Goal: Information Seeking & Learning: Check status

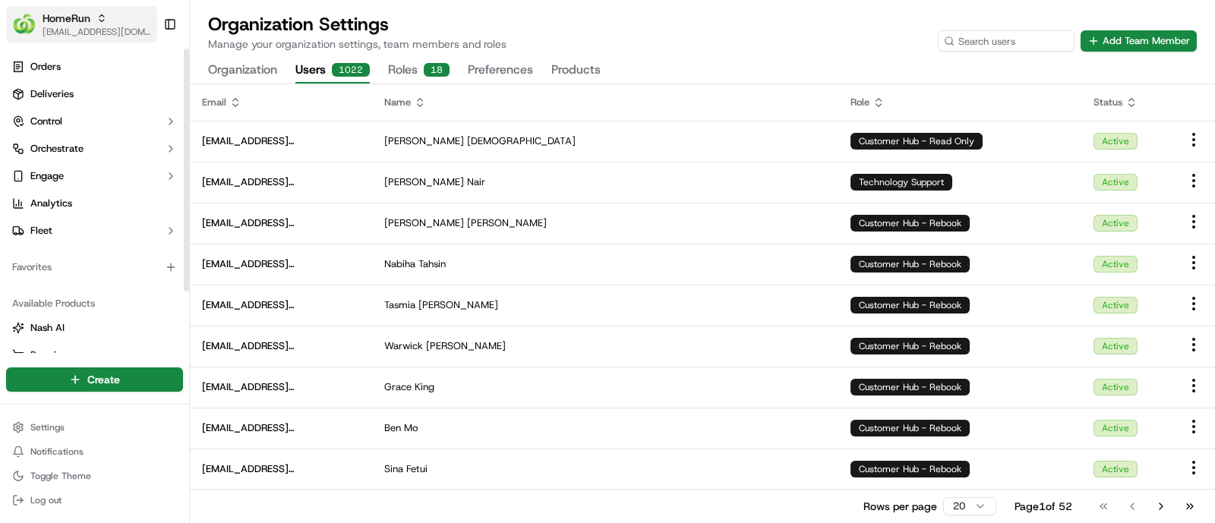
click at [93, 30] on span "[EMAIL_ADDRESS][DOMAIN_NAME]" at bounding box center [97, 32] width 109 height 12
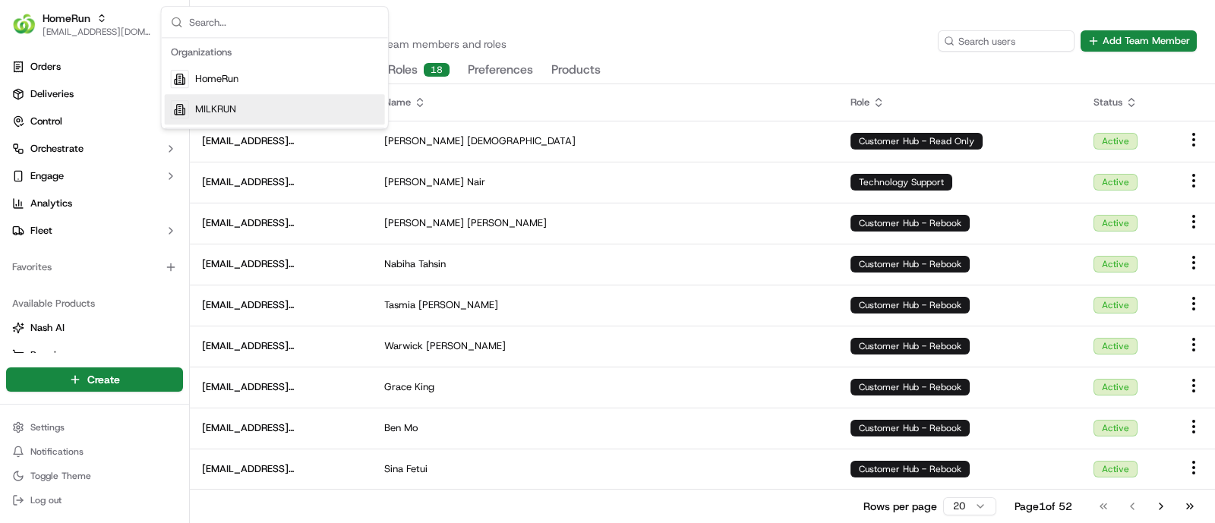
click at [242, 108] on div "MILKRUN" at bounding box center [275, 109] width 220 height 30
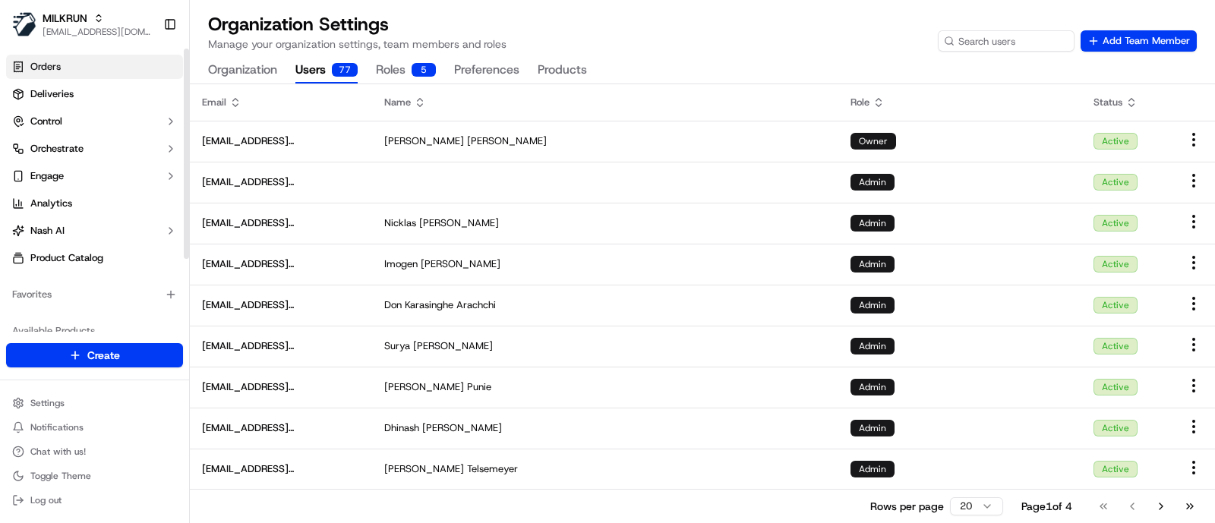
click at [61, 64] on link "Orders" at bounding box center [94, 67] width 177 height 24
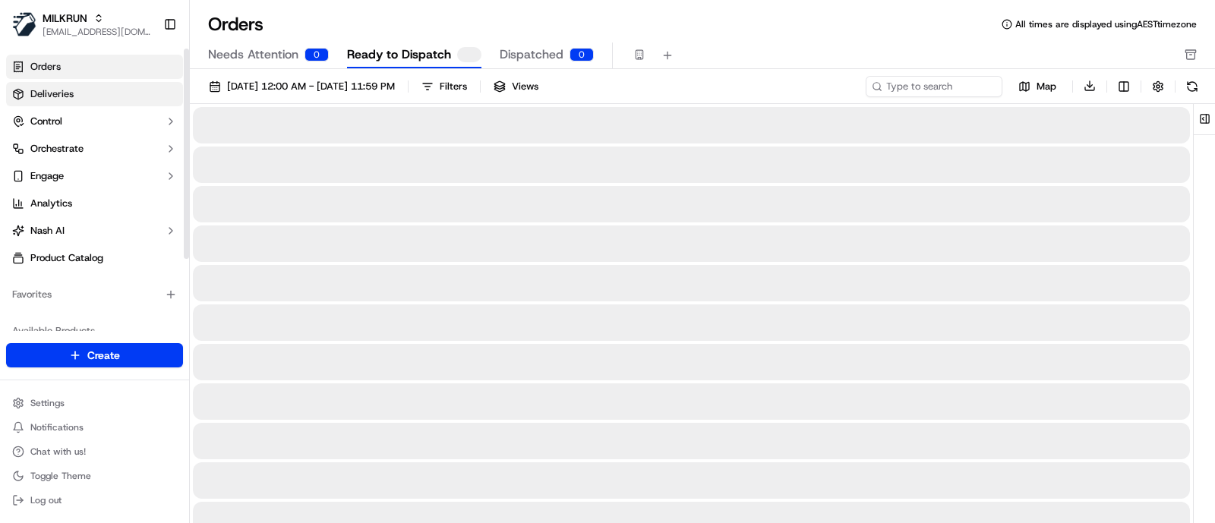
click at [65, 97] on span "Deliveries" at bounding box center [51, 94] width 43 height 14
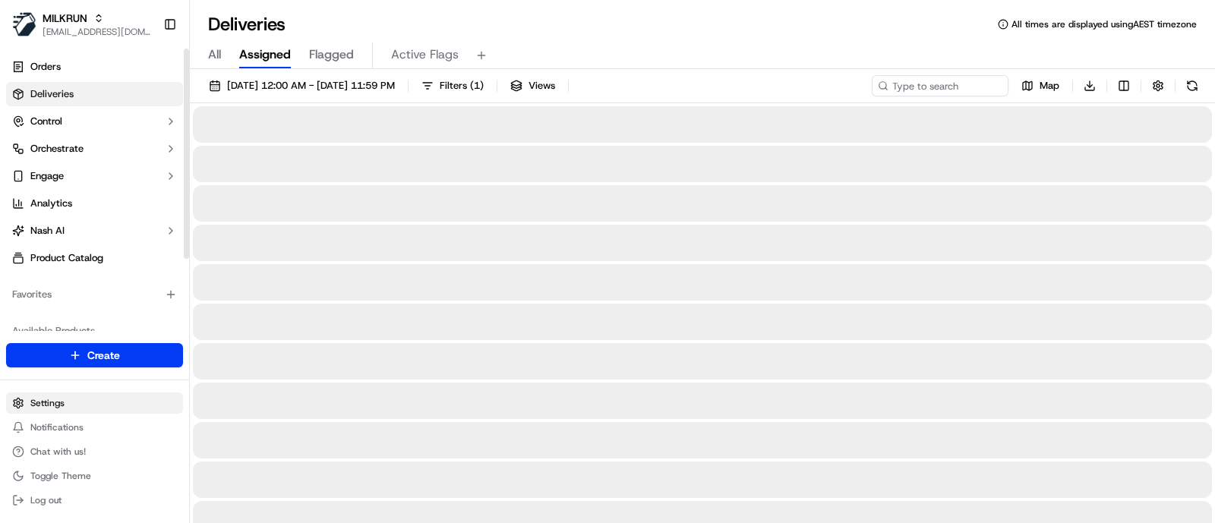
click at [70, 407] on html "MILKRUN [EMAIL_ADDRESS][DOMAIN_NAME] Toggle Sidebar Orders Deliveries Control O…" at bounding box center [607, 261] width 1215 height 523
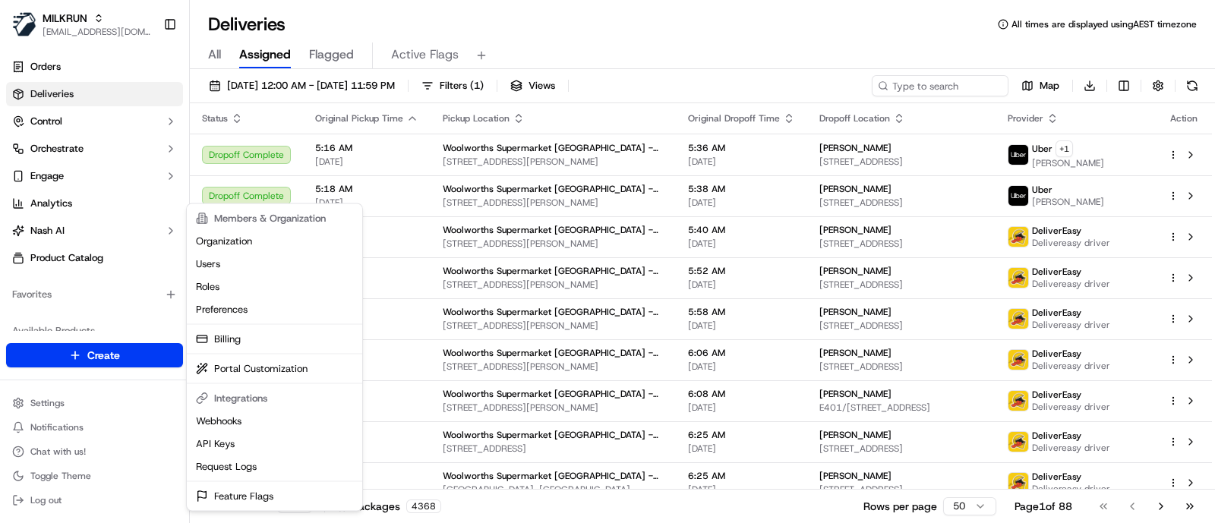
click at [791, 46] on html "MILKRUN jcoates@woolworths.com.au Toggle Sidebar Orders Deliveries Control Orch…" at bounding box center [607, 261] width 1215 height 523
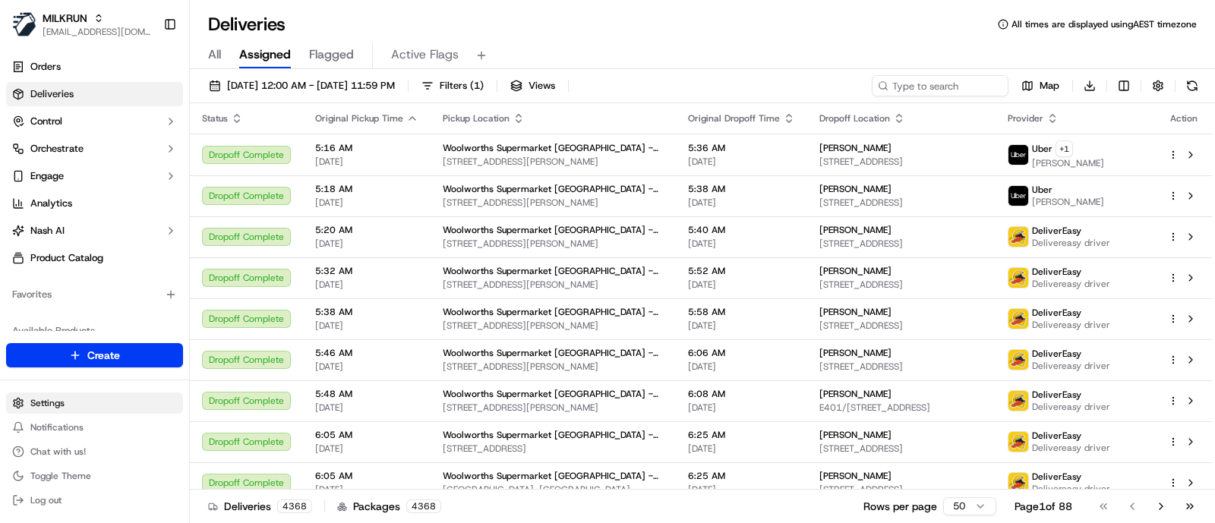
click at [93, 402] on html "MILKRUN jcoates@woolworths.com.au Toggle Sidebar Orders Deliveries Control Orch…" at bounding box center [607, 261] width 1215 height 523
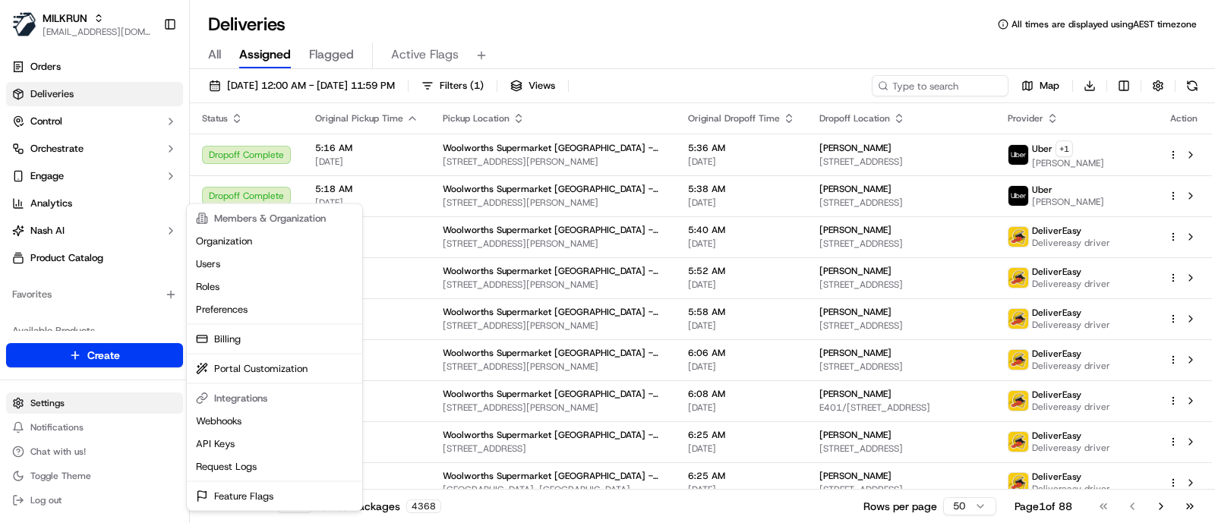
click at [83, 400] on html "MILKRUN jcoates@woolworths.com.au Toggle Sidebar Orders Deliveries Control Orch…" at bounding box center [607, 261] width 1215 height 523
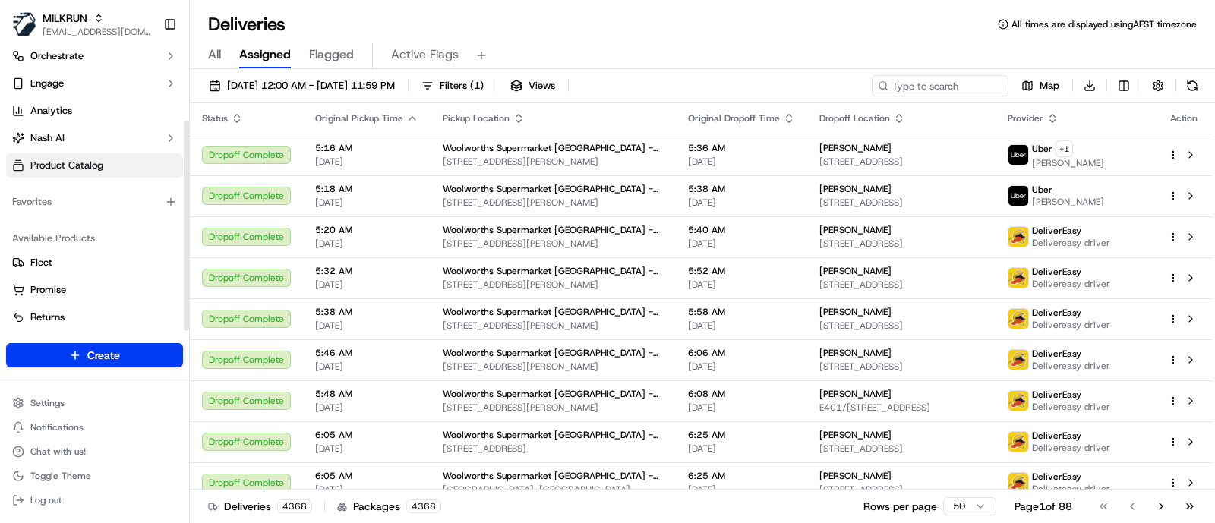
scroll to position [96, 0]
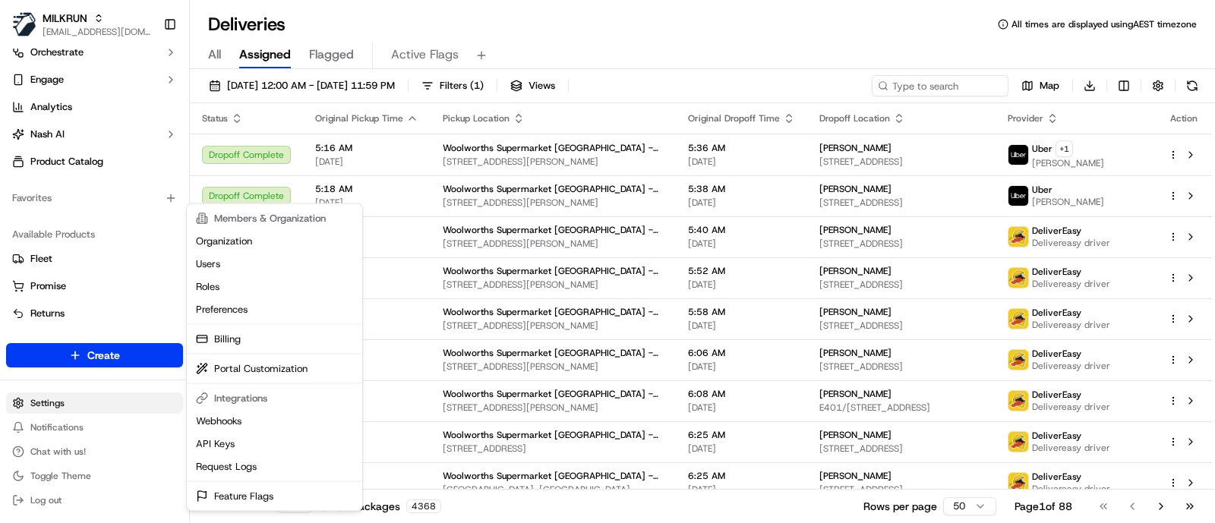
click at [70, 406] on html "MILKRUN jcoates@woolworths.com.au Toggle Sidebar Orders Deliveries Control Orch…" at bounding box center [607, 261] width 1215 height 523
click at [115, 402] on html "MILKRUN jcoates@woolworths.com.au Toggle Sidebar Orders Deliveries Control Orch…" at bounding box center [607, 261] width 1215 height 523
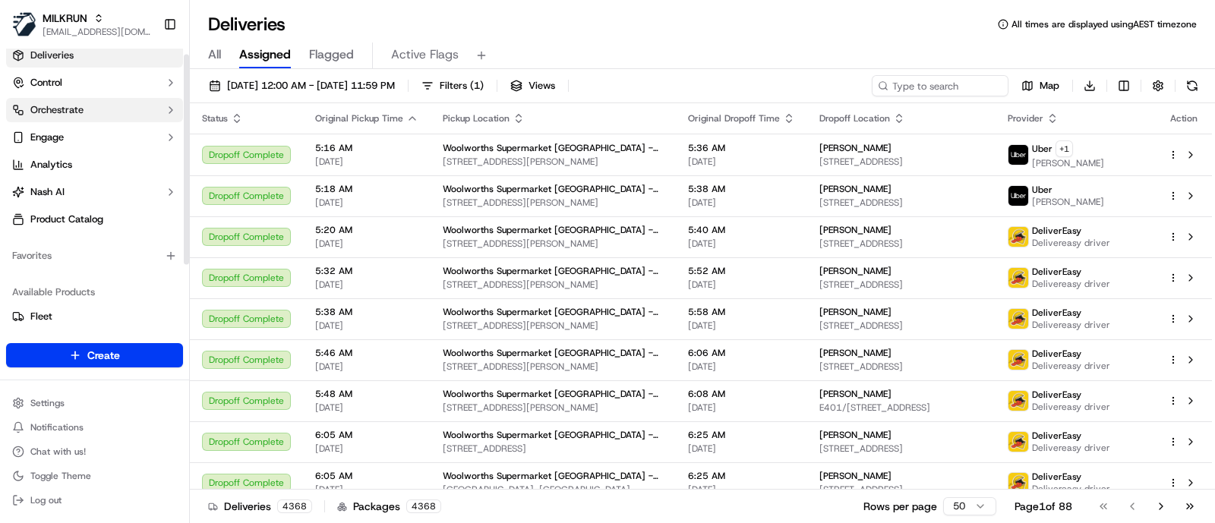
scroll to position [0, 0]
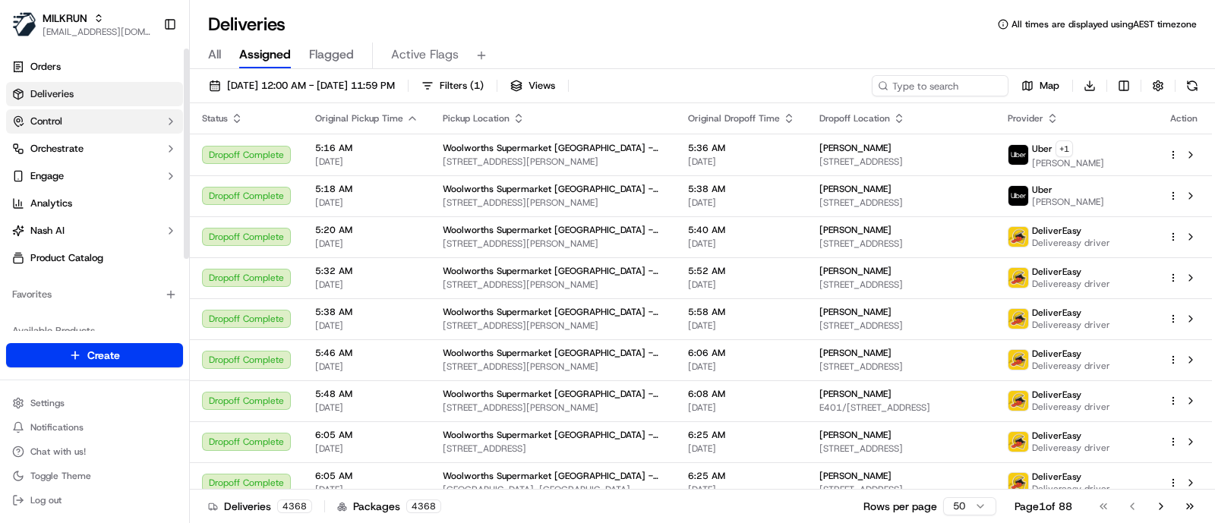
click at [77, 118] on button "Control" at bounding box center [94, 121] width 177 height 24
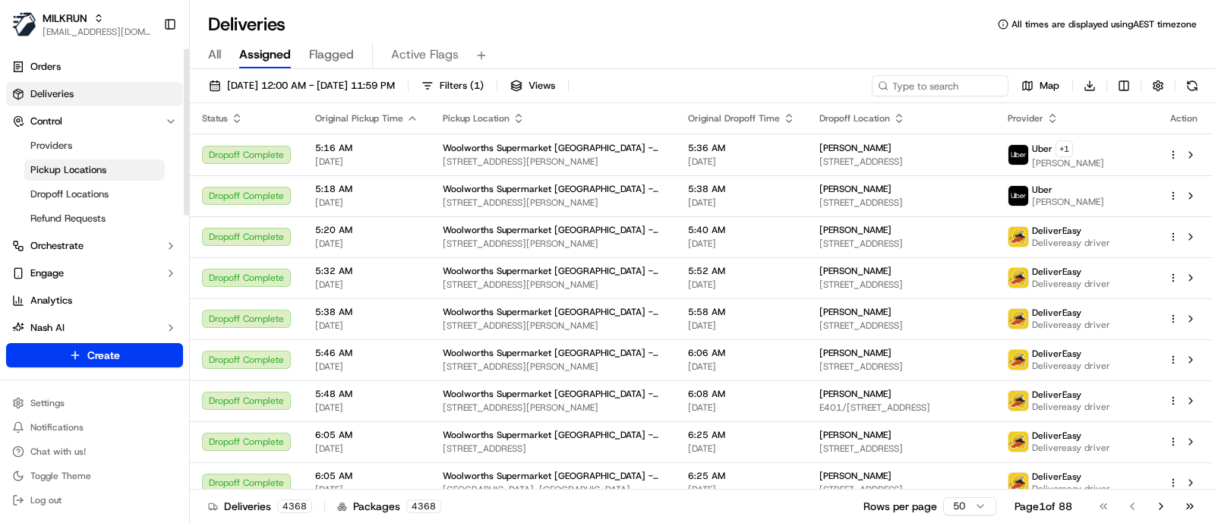
click at [68, 166] on span "Pickup Locations" at bounding box center [68, 170] width 76 height 14
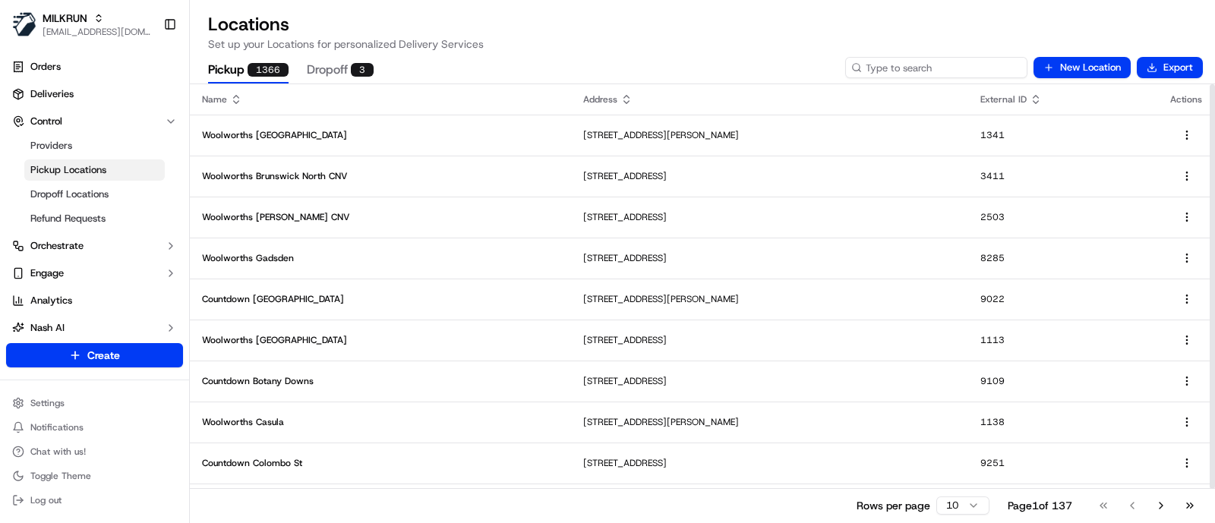
click at [972, 70] on input at bounding box center [936, 67] width 182 height 21
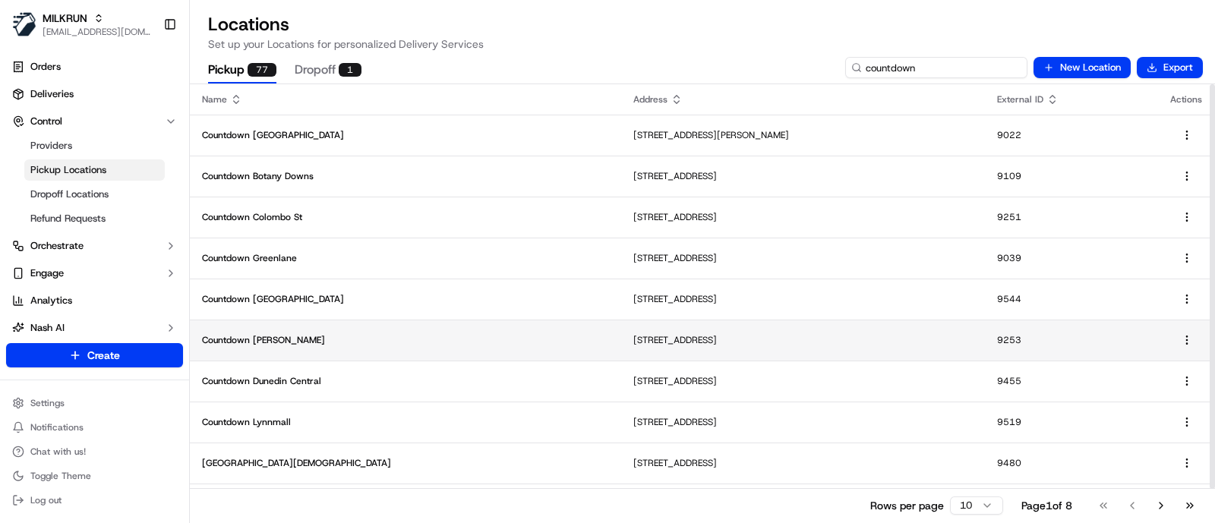
type input "countdown"
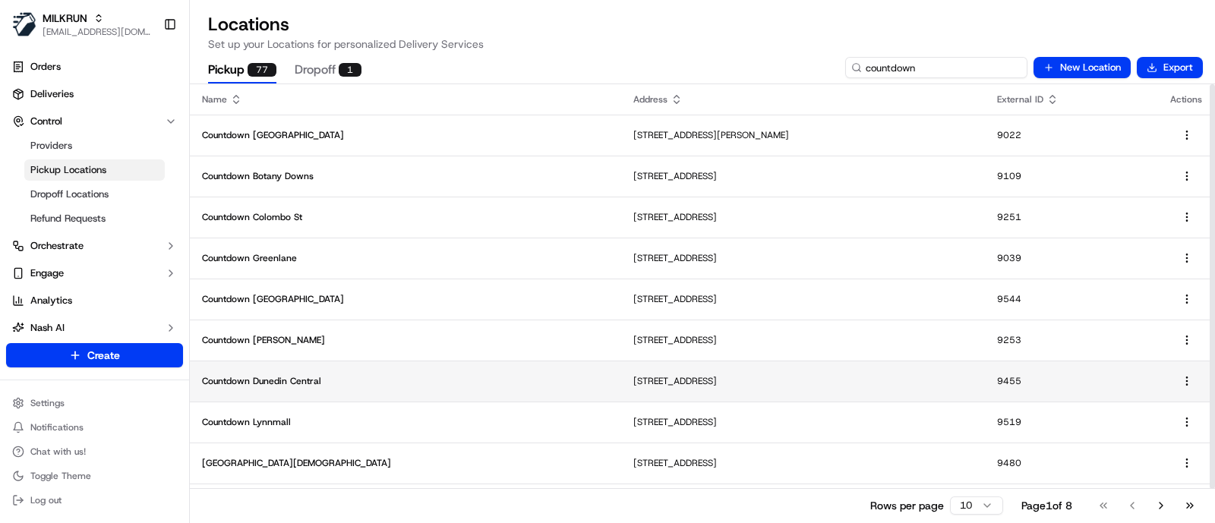
scroll to position [36, 0]
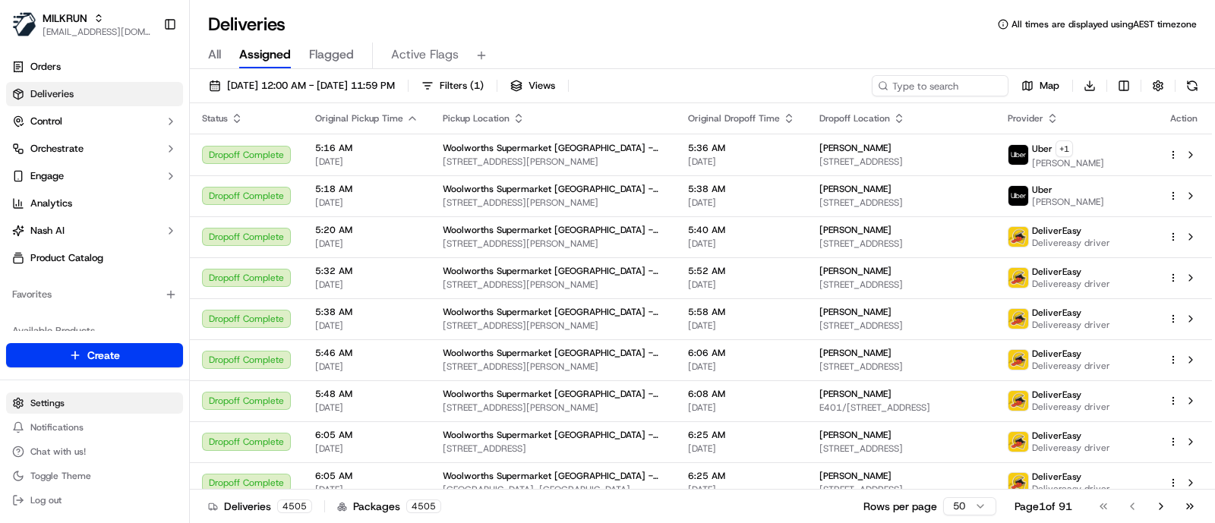
click at [69, 402] on html "MILKRUN jcoates@woolworths.com.au Toggle Sidebar Orders Deliveries Control Orch…" at bounding box center [607, 261] width 1215 height 523
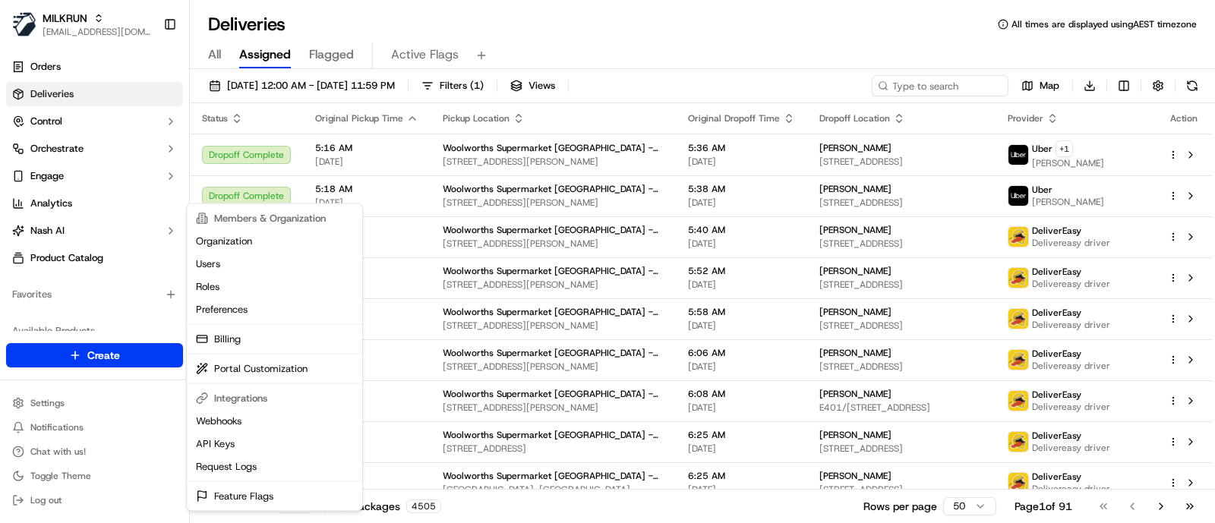
click at [92, 171] on html "MILKRUN jcoates@woolworths.com.au Toggle Sidebar Orders Deliveries Control Orch…" at bounding box center [607, 261] width 1215 height 523
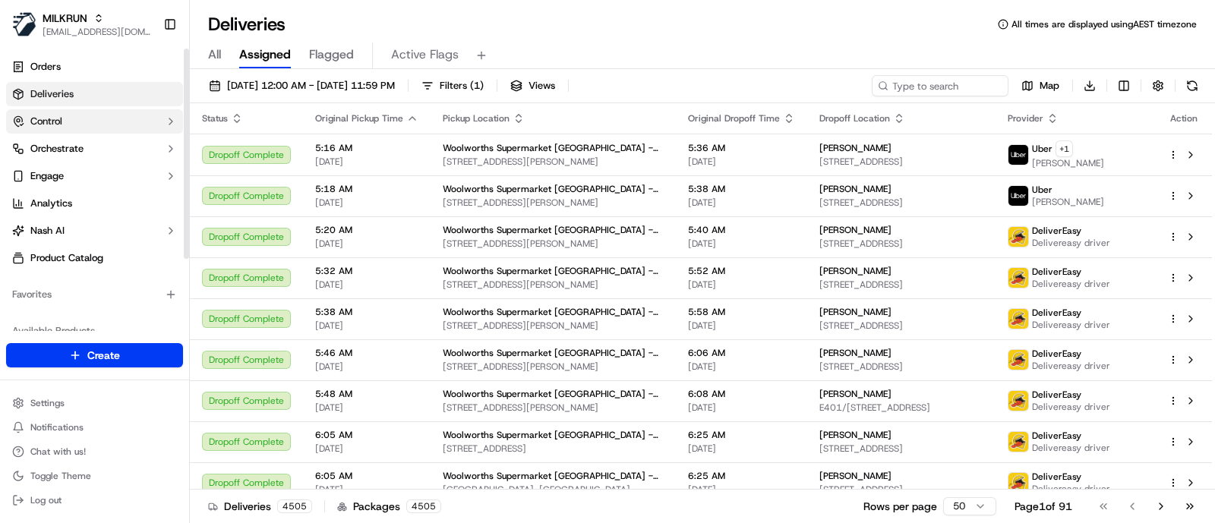
click at [106, 119] on button "Control" at bounding box center [94, 121] width 177 height 24
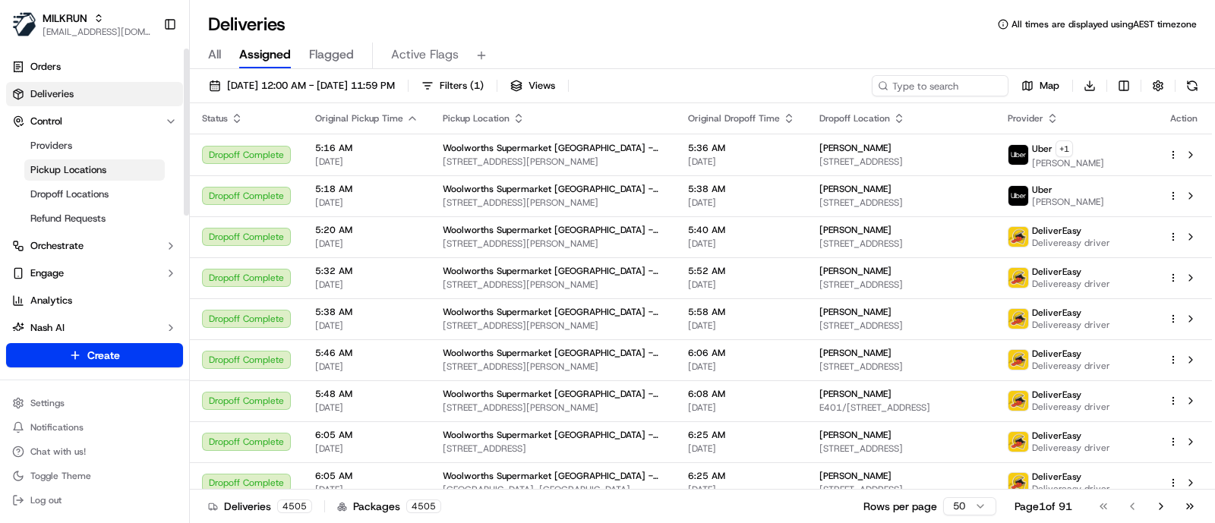
click at [91, 178] on link "Pickup Locations" at bounding box center [94, 169] width 140 height 21
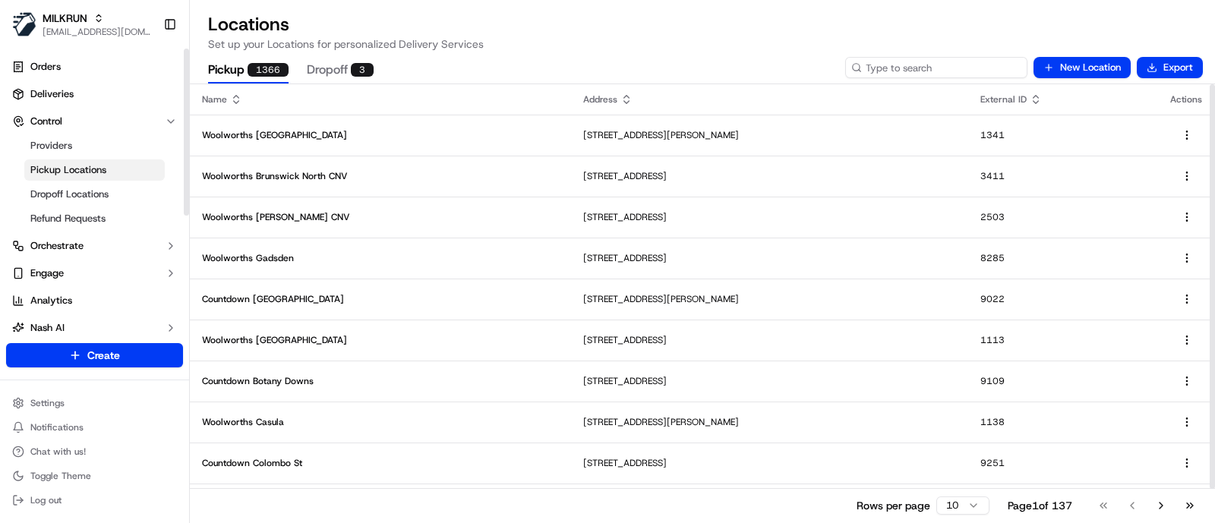
click at [953, 71] on input at bounding box center [936, 67] width 182 height 21
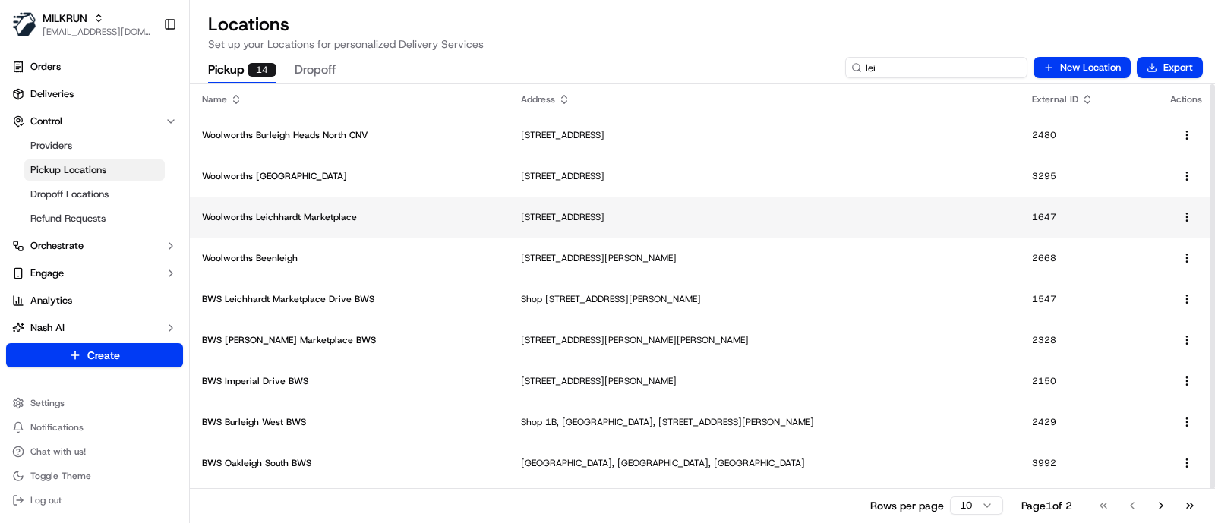
type input "lei"
click at [425, 224] on td "Woolworths Leichhardt Marketplace" at bounding box center [349, 217] width 319 height 41
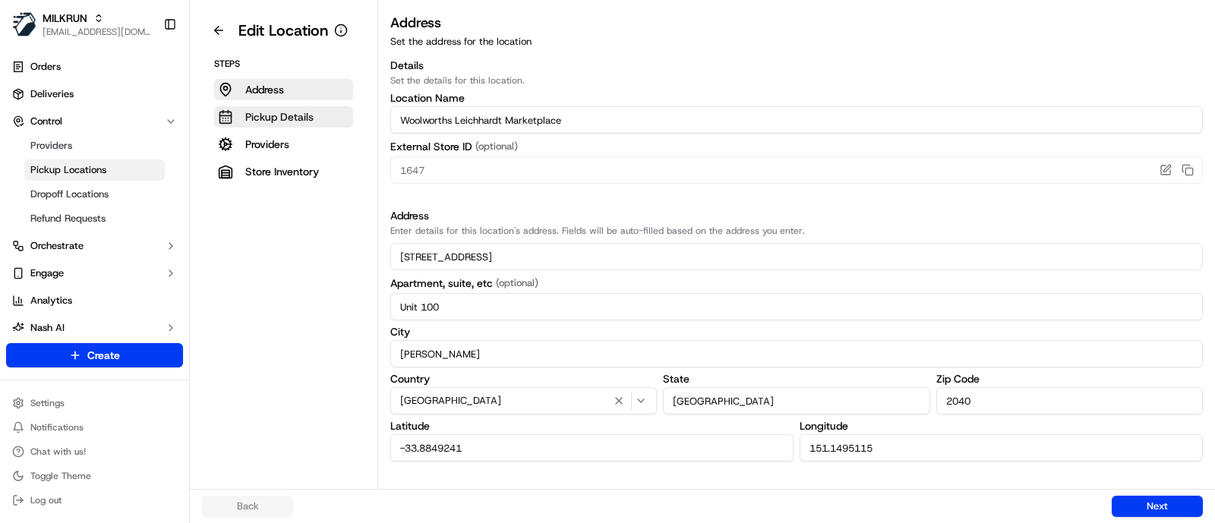
click at [330, 116] on button "Pickup Details" at bounding box center [283, 116] width 139 height 21
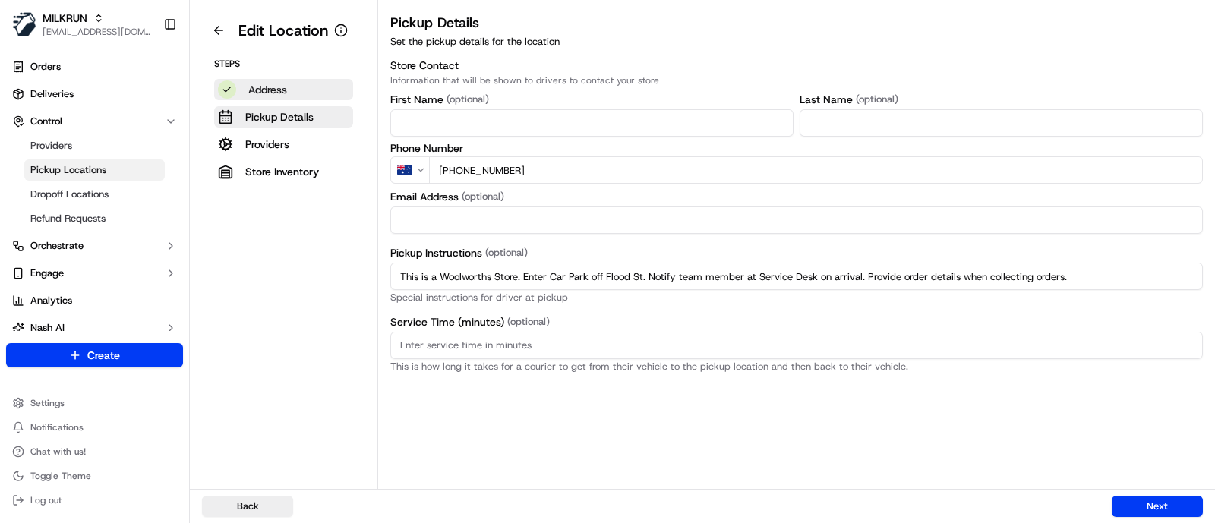
click at [330, 89] on button "Address" at bounding box center [283, 89] width 139 height 21
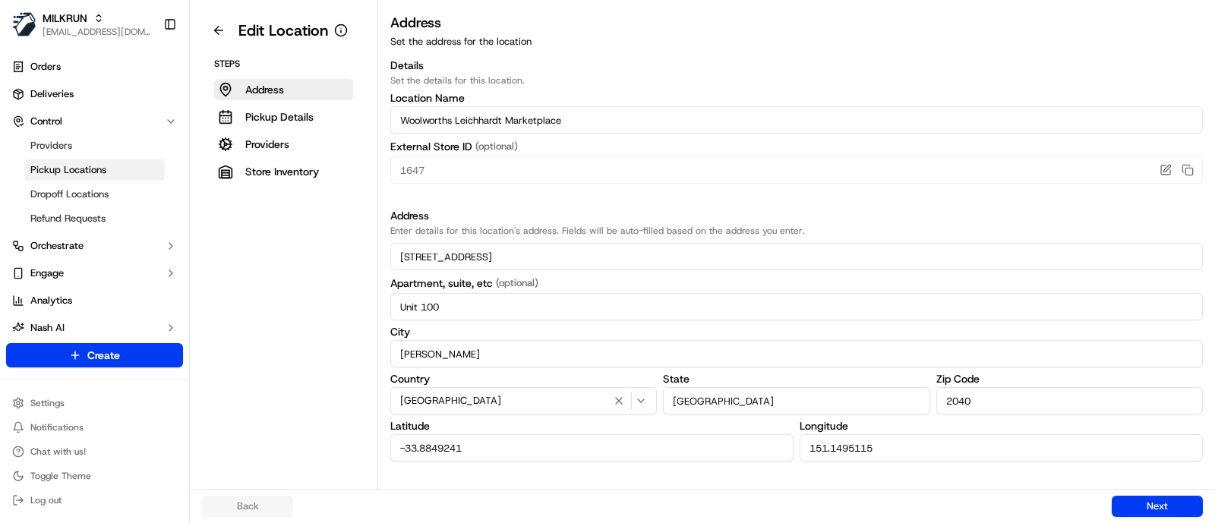
click at [550, 453] on input "-33.8849241" at bounding box center [591, 447] width 403 height 27
click at [1131, 64] on h3 "Details" at bounding box center [796, 65] width 813 height 15
click at [69, 394] on html "MILKRUN jcoates@woolworths.com.au Toggle Sidebar Orders Deliveries Control Prov…" at bounding box center [607, 261] width 1215 height 523
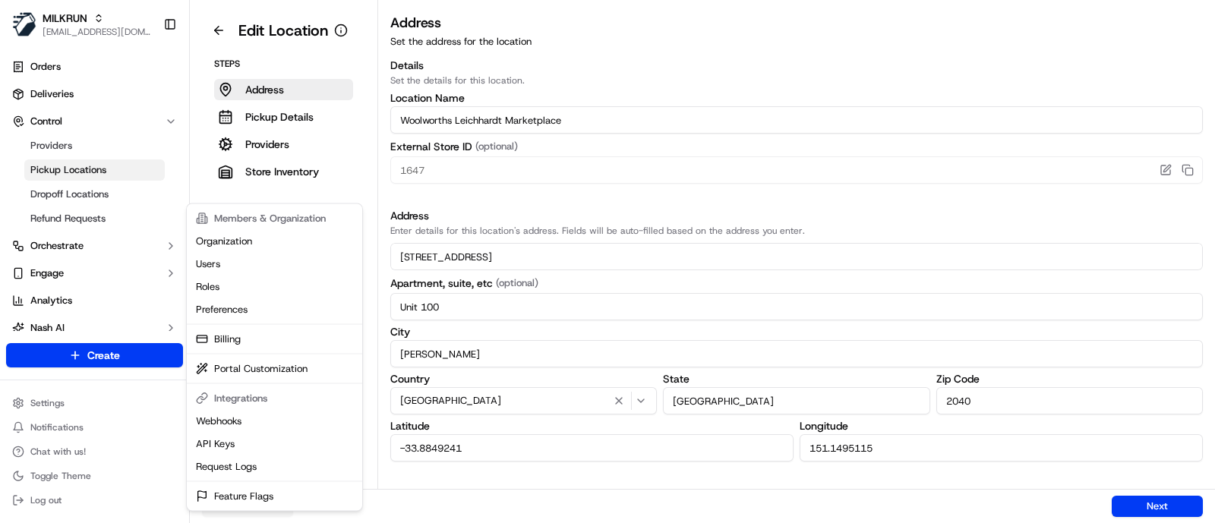
click at [922, 67] on html "MILKRUN jcoates@woolworths.com.au Toggle Sidebar Orders Deliveries Control Prov…" at bounding box center [607, 261] width 1215 height 523
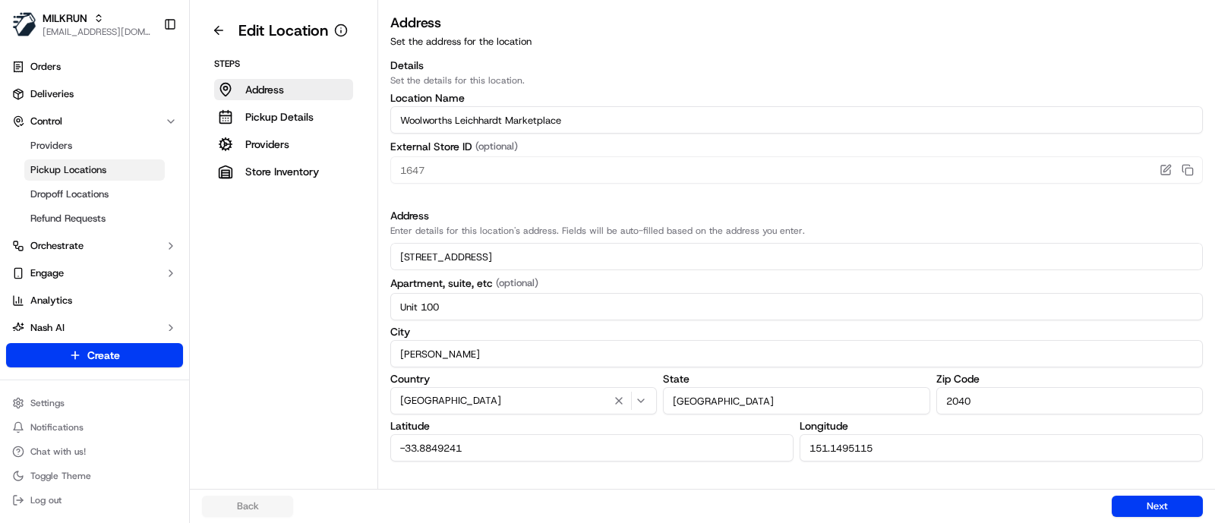
click at [615, 115] on input "Woolworths Leichhardt Marketplace" at bounding box center [796, 119] width 813 height 27
click at [620, 77] on p "Set the details for this location." at bounding box center [796, 80] width 813 height 12
click at [289, 115] on p "Pickup Details" at bounding box center [279, 116] width 68 height 15
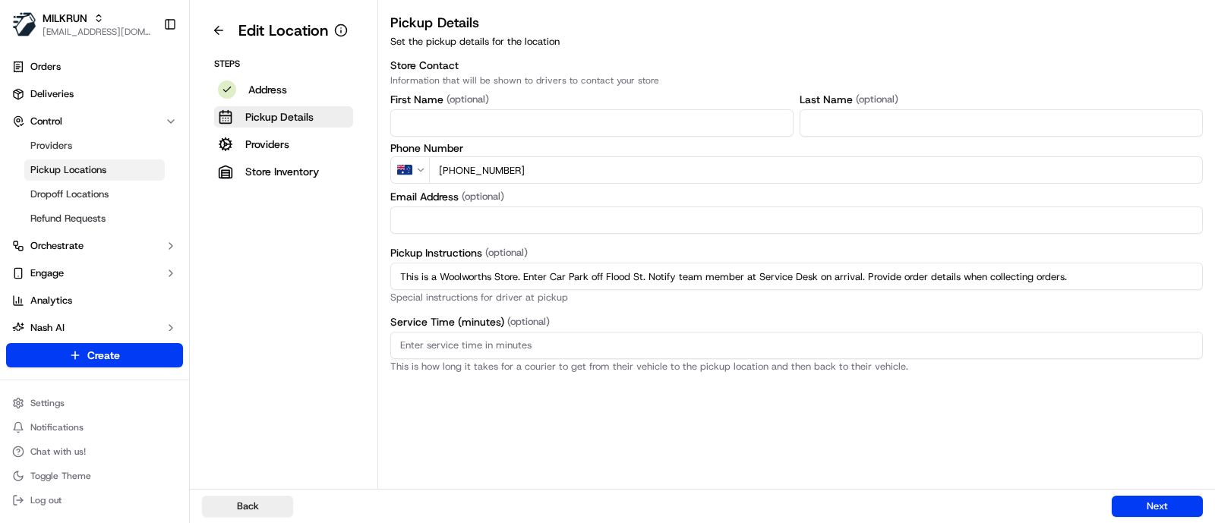
click at [1128, 77] on p "Information that will be shown to drivers to contact your store" at bounding box center [796, 80] width 813 height 12
click at [1091, 88] on div "Store Contact Information that will be shown to drivers to contact your store F…" at bounding box center [796, 146] width 813 height 176
click at [99, 295] on link "Analytics" at bounding box center [94, 301] width 177 height 24
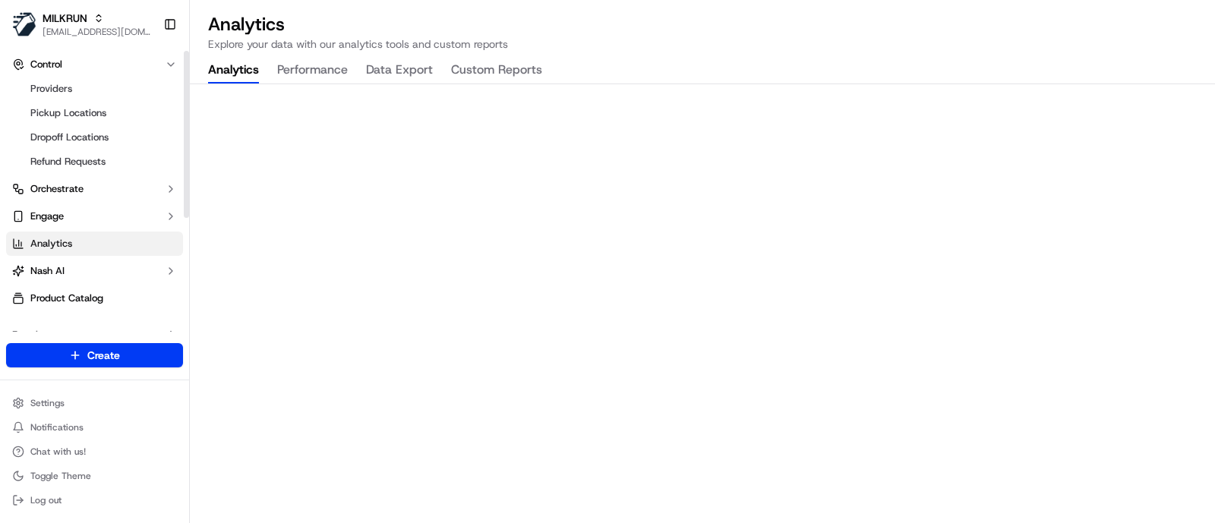
scroll to position [4, 0]
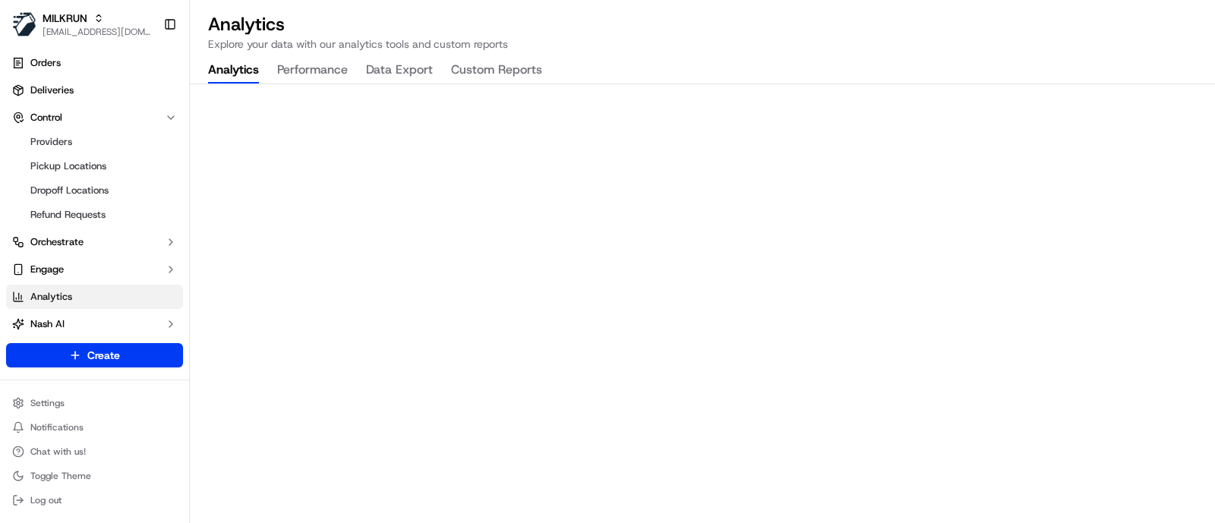
click at [396, 68] on button "Data Export" at bounding box center [399, 71] width 67 height 26
click at [62, 96] on span "Deliveries" at bounding box center [51, 91] width 43 height 14
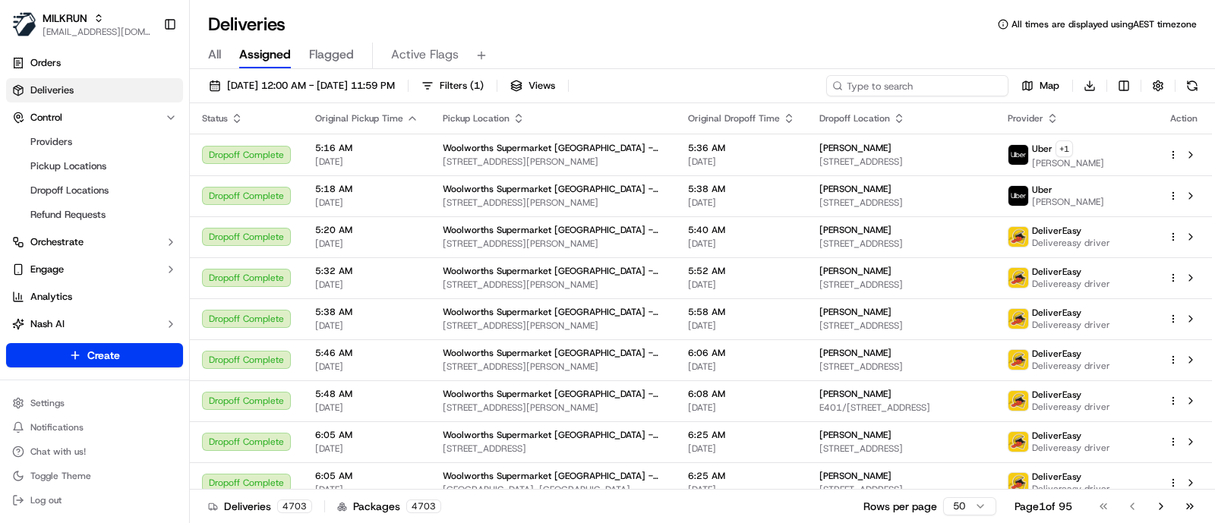
click at [968, 93] on input at bounding box center [917, 85] width 182 height 21
click at [484, 81] on span "Filters ( 1 )" at bounding box center [462, 86] width 44 height 14
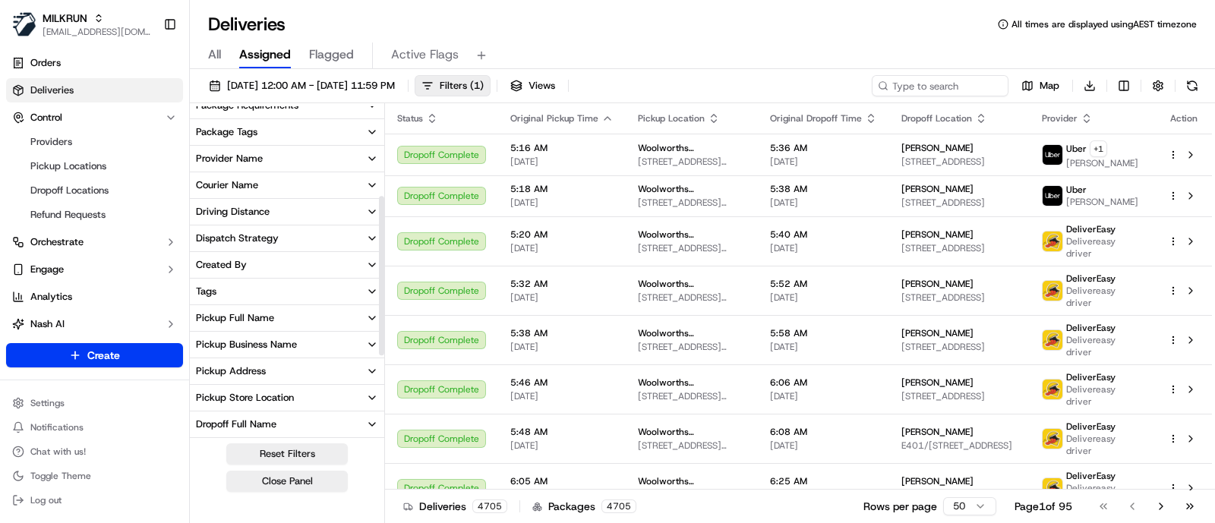
scroll to position [189, 0]
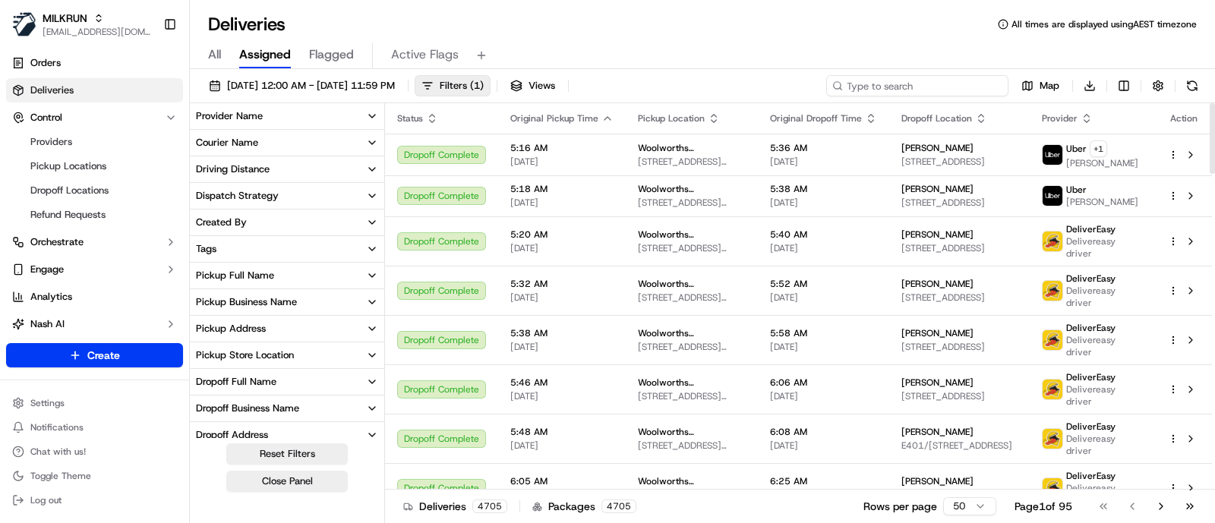
click at [946, 86] on input at bounding box center [917, 85] width 182 height 21
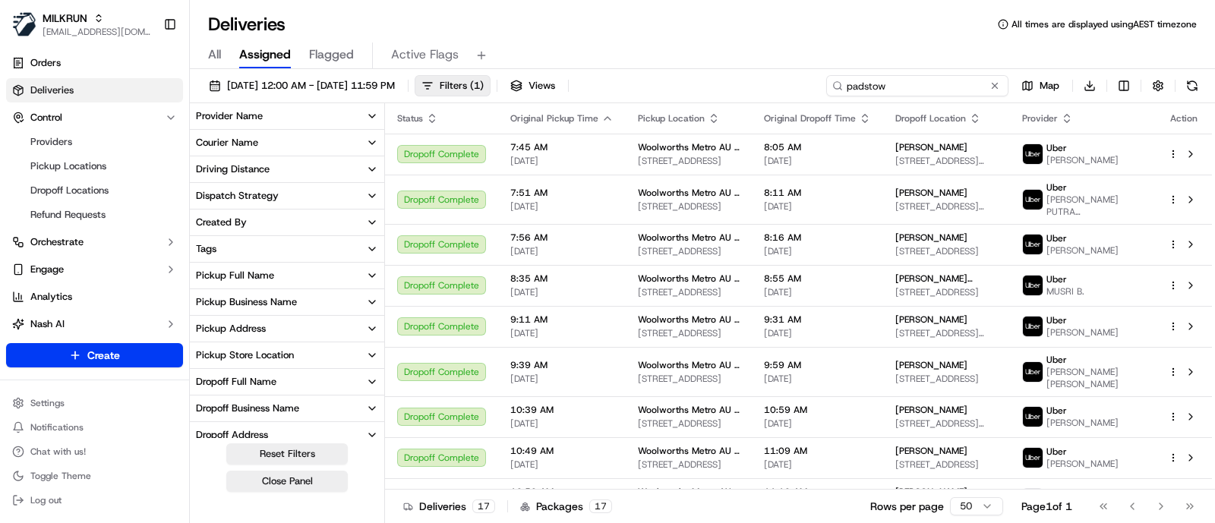
type input "padstow"
click at [280, 304] on div "Pickup Business Name" at bounding box center [246, 302] width 101 height 14
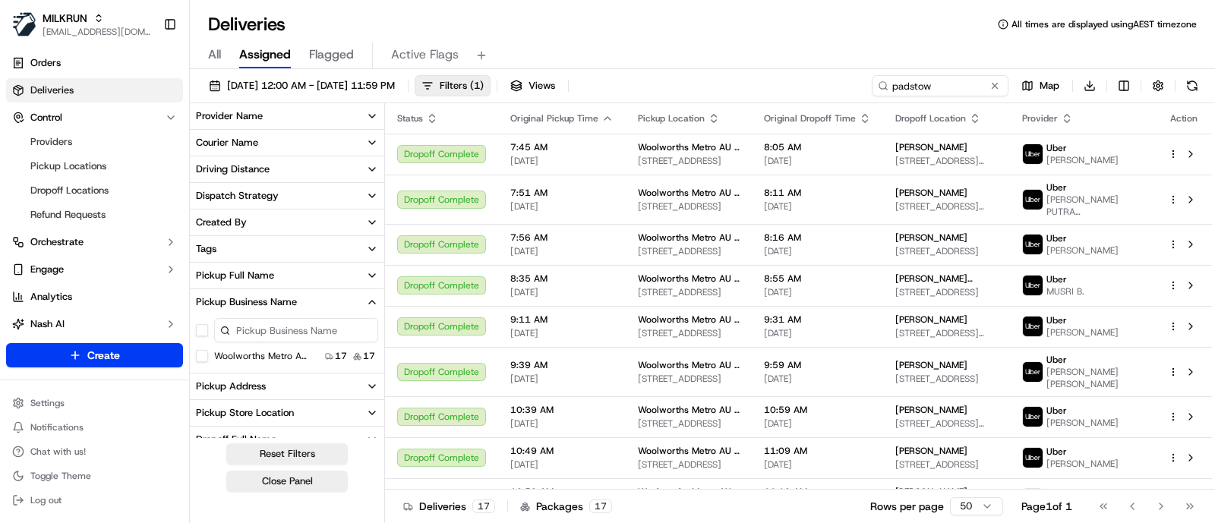
click at [291, 333] on input at bounding box center [296, 330] width 164 height 24
click at [204, 355] on CNV "Woolworths Metro AU - Padstow CNV" at bounding box center [202, 356] width 12 height 12
click at [999, 85] on button at bounding box center [994, 85] width 15 height 15
click at [806, 75] on div "16/09/2025 12:00 AM - 16/09/2025 11:59 PM Filters ( 2 ) Views Map Download" at bounding box center [702, 89] width 1025 height 28
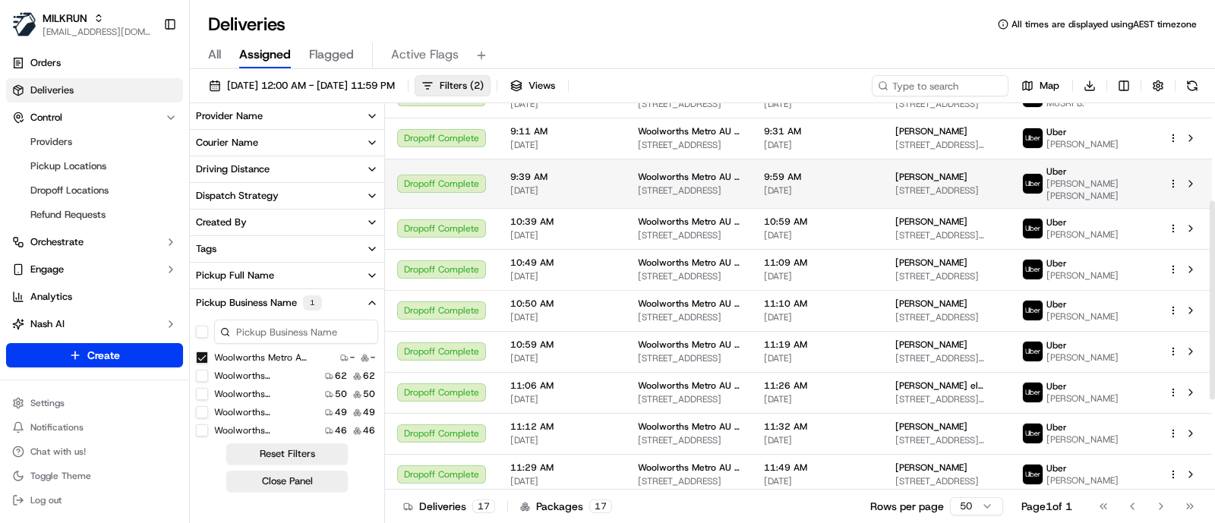
scroll to position [189, 0]
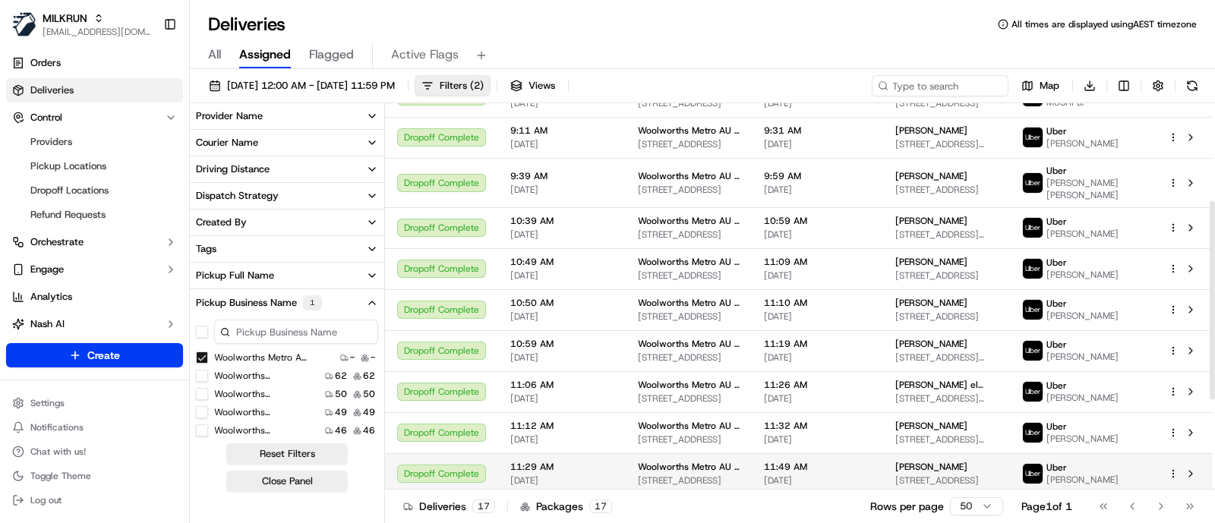
click at [308, 477] on button "Close Panel" at bounding box center [287, 481] width 122 height 21
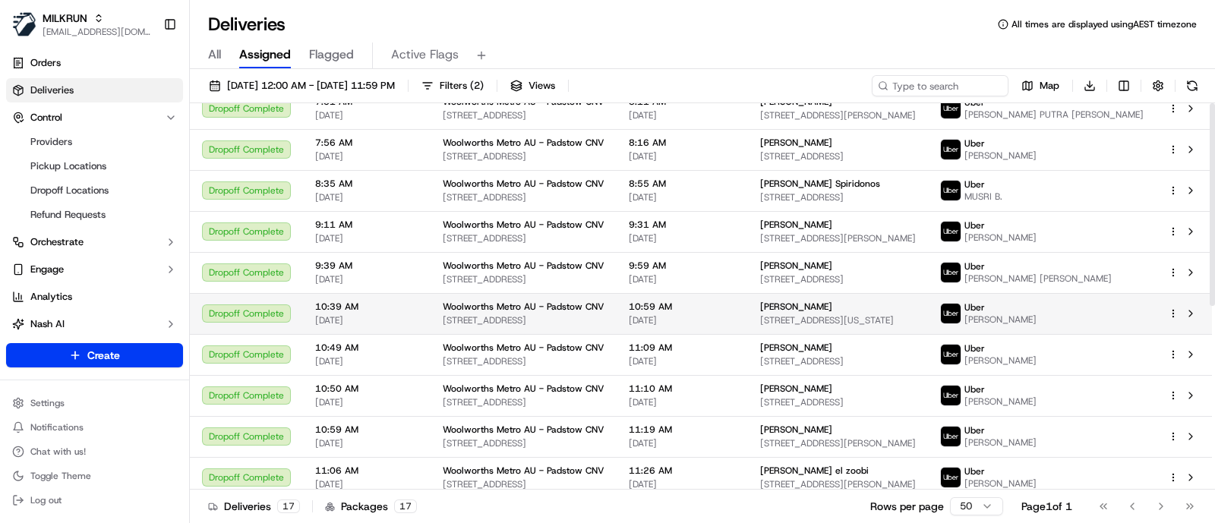
scroll to position [0, 0]
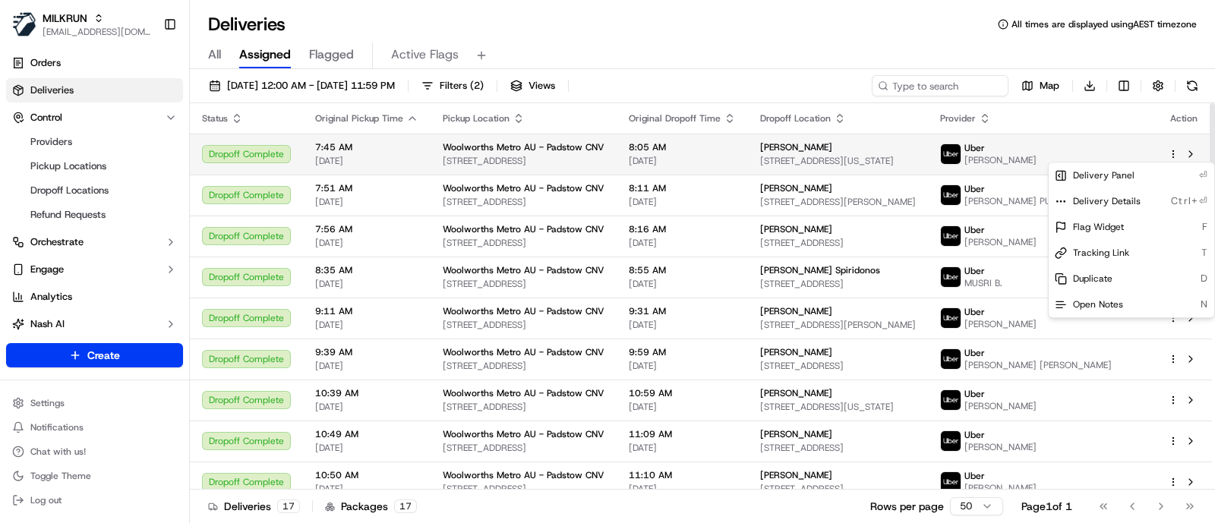
click at [1174, 156] on html "MILKRUN jcoates@woolworths.com.au Toggle Sidebar Orders Deliveries Control Prov…" at bounding box center [607, 261] width 1215 height 523
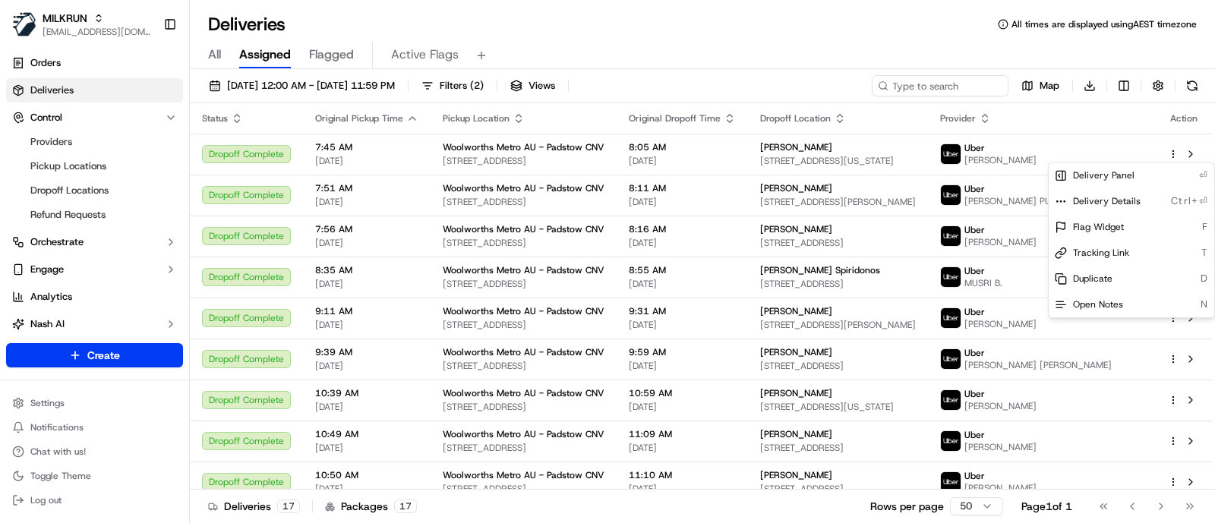
click at [784, 43] on html "MILKRUN jcoates@woolworths.com.au Toggle Sidebar Orders Deliveries Control Prov…" at bounding box center [607, 261] width 1215 height 523
click at [1155, 89] on button "button" at bounding box center [1157, 85] width 21 height 21
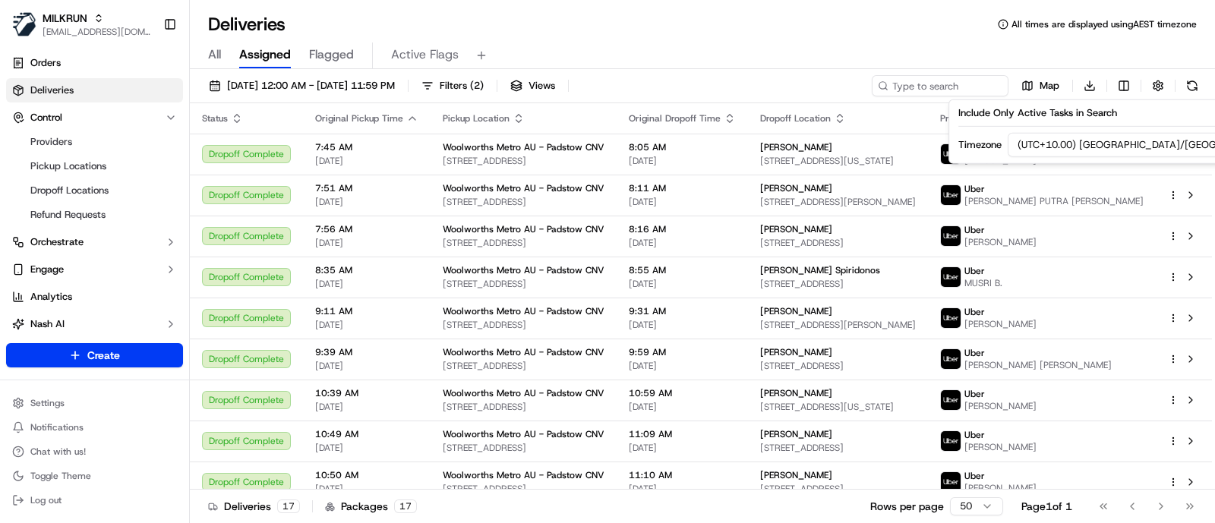
click at [1160, 44] on div "All Assigned Flagged Active Flags" at bounding box center [702, 56] width 1025 height 27
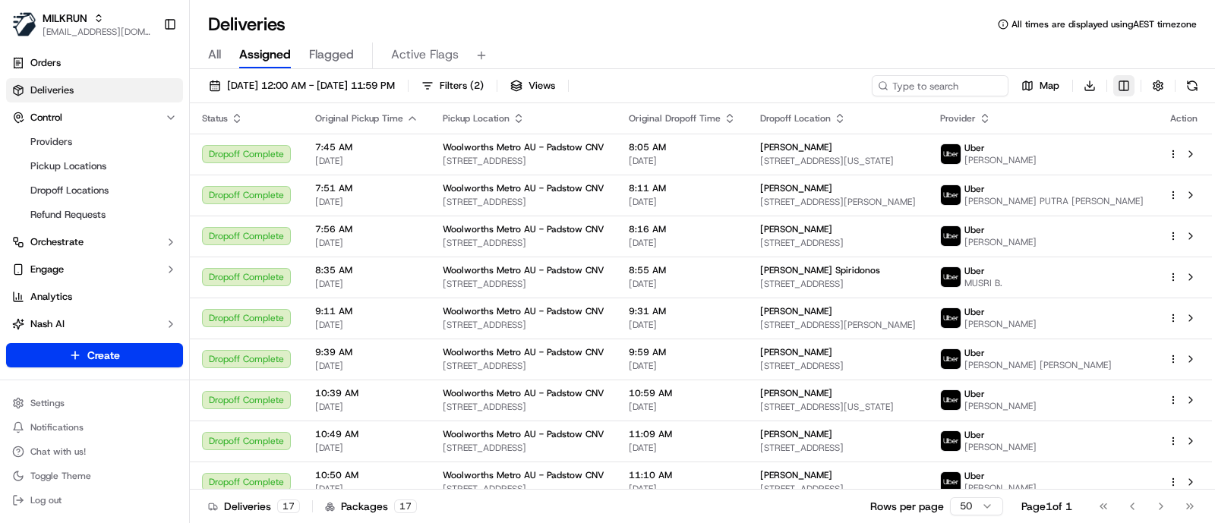
click at [1122, 87] on html "MILKRUN jcoates@woolworths.com.au Toggle Sidebar Orders Deliveries Control Prov…" at bounding box center [607, 261] width 1215 height 523
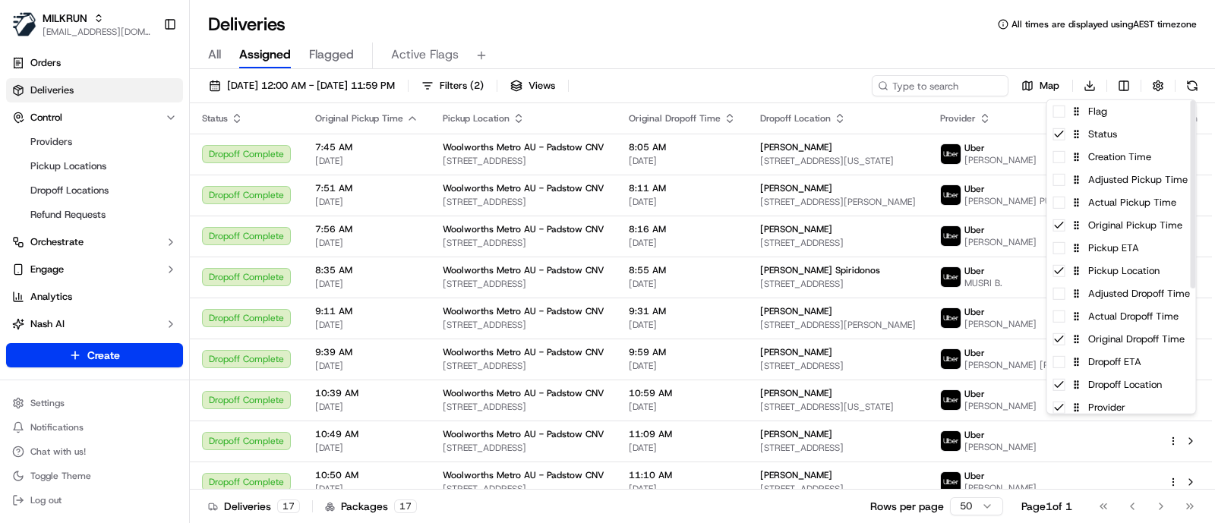
click at [1130, 43] on html "MILKRUN jcoates@woolworths.com.au Toggle Sidebar Orders Deliveries Control Prov…" at bounding box center [607, 261] width 1215 height 523
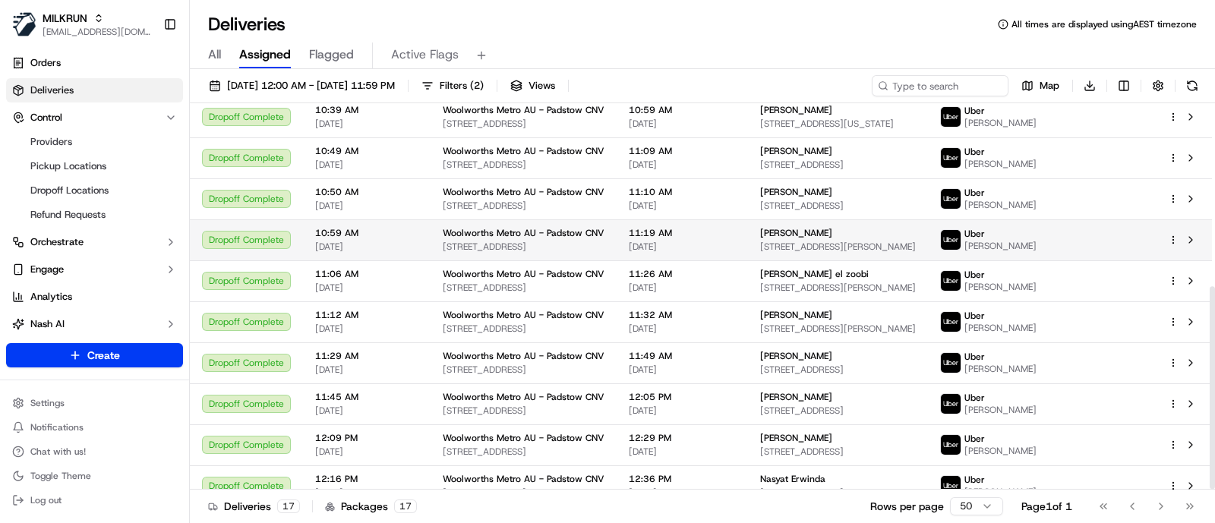
scroll to position [349, 0]
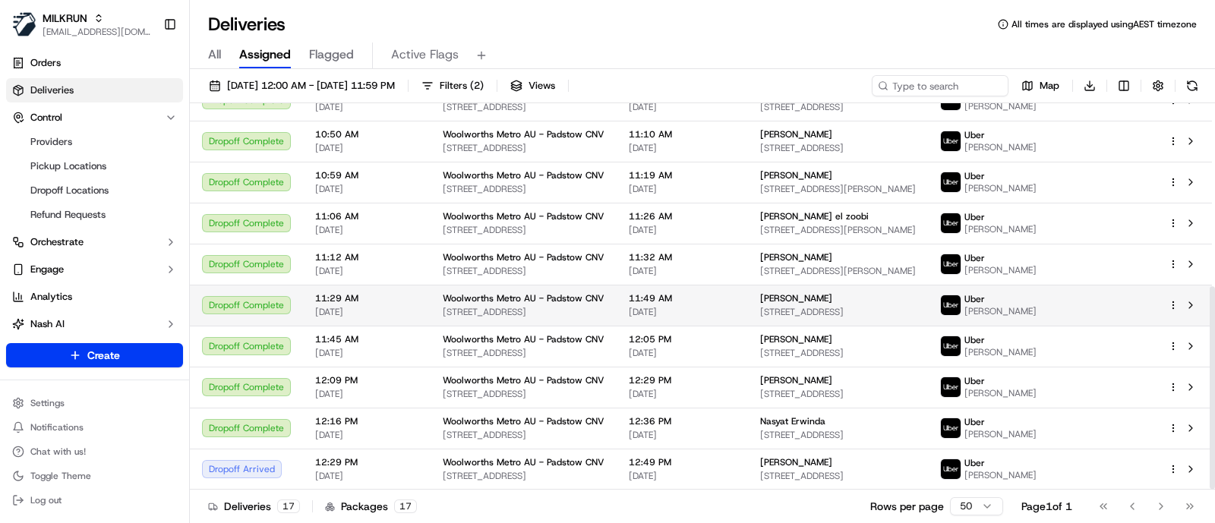
click at [1171, 303] on html "MILKRUN jcoates@woolworths.com.au Toggle Sidebar Orders Deliveries Control Prov…" at bounding box center [607, 261] width 1215 height 523
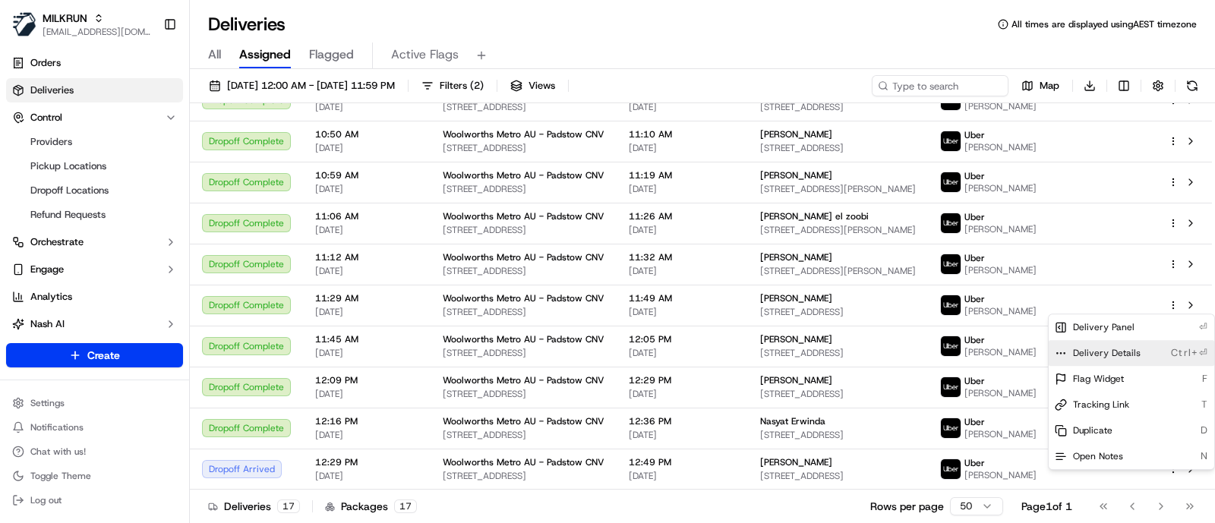
click at [1138, 351] on div "Delivery Details Ctrl+⏎" at bounding box center [1132, 353] width 166 height 26
click at [967, 36] on html "MILKRUN jcoates@woolworths.com.au Toggle Sidebar Orders Deliveries Control Prov…" at bounding box center [607, 261] width 1215 height 523
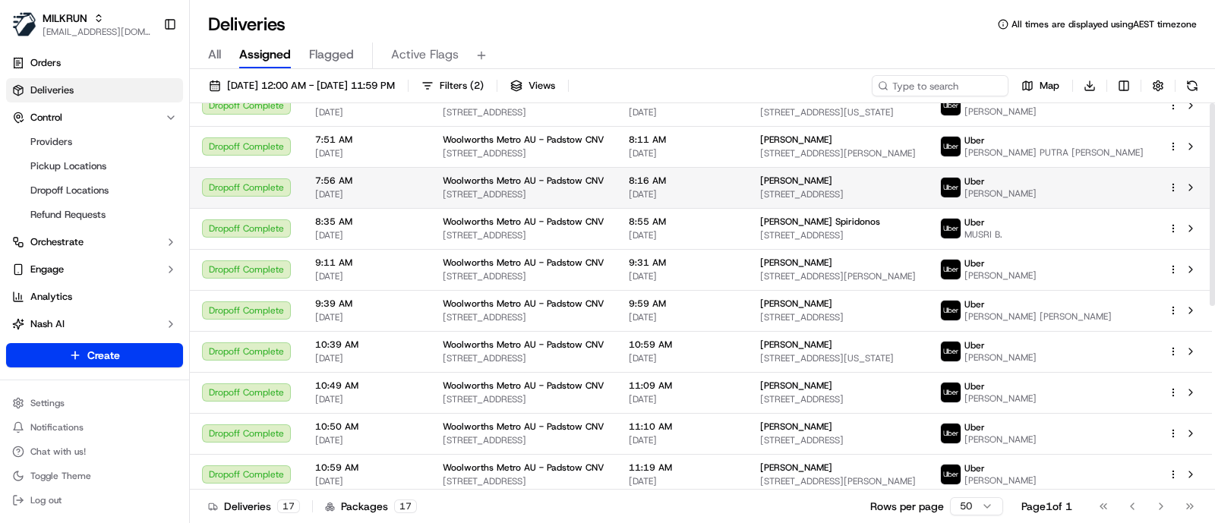
scroll to position [0, 0]
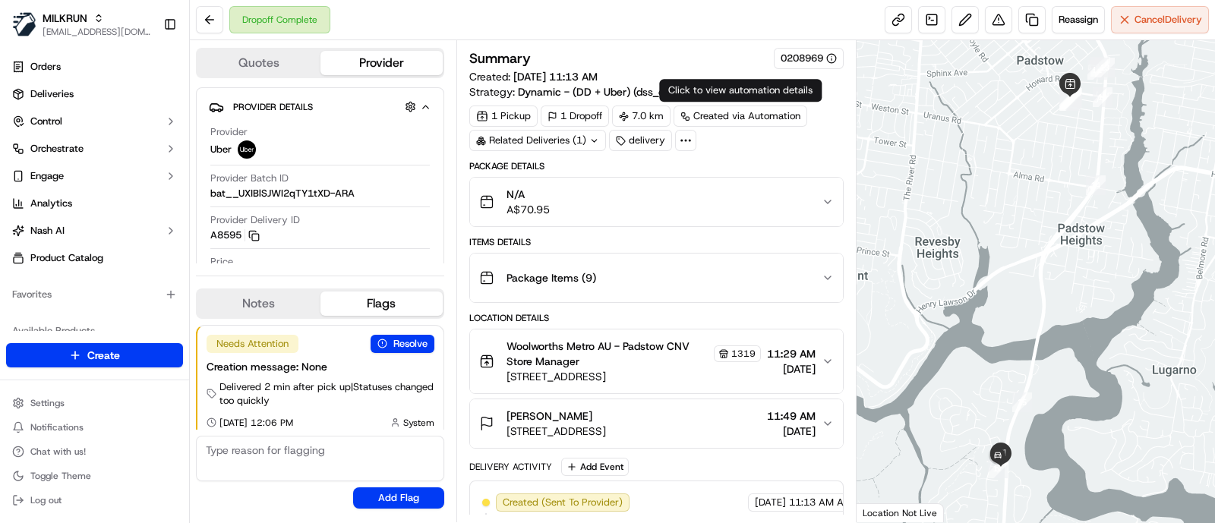
scroll to position [8, 0]
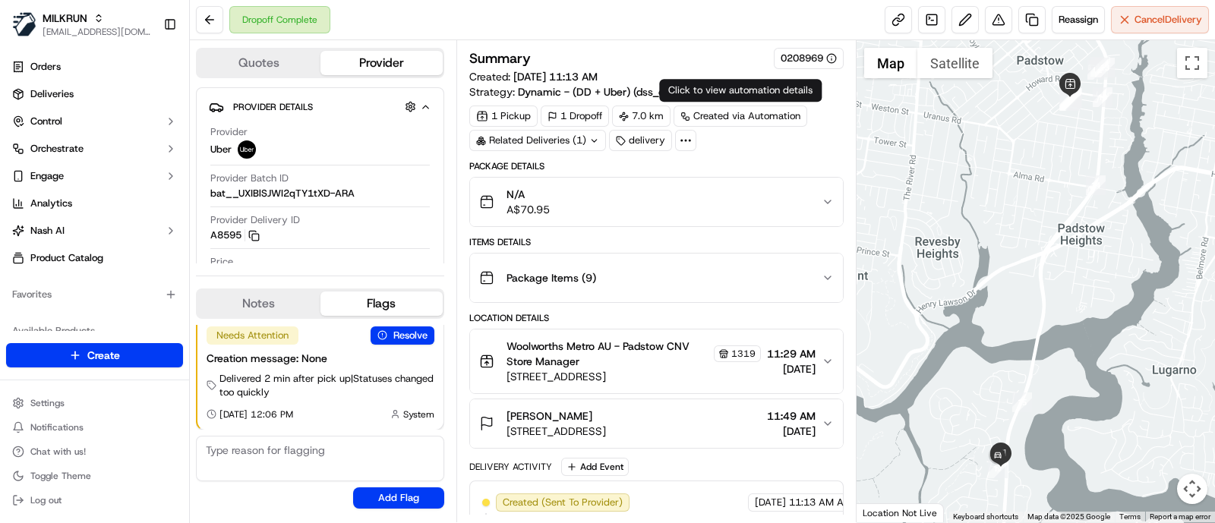
click at [687, 144] on icon at bounding box center [686, 141] width 14 height 14
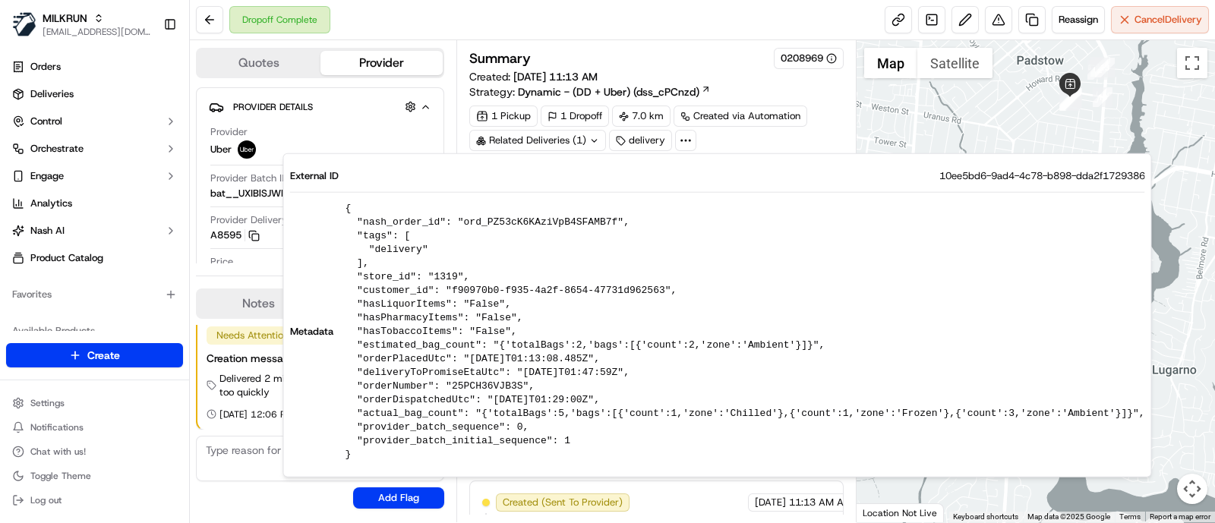
click at [746, 50] on div "Summary 0208969" at bounding box center [656, 58] width 374 height 21
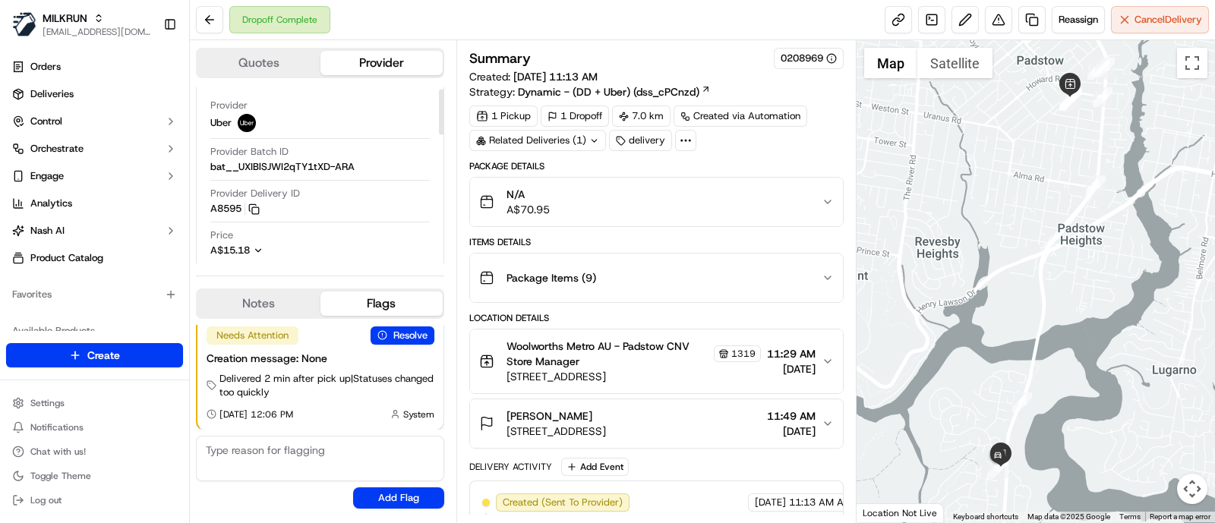
scroll to position [0, 0]
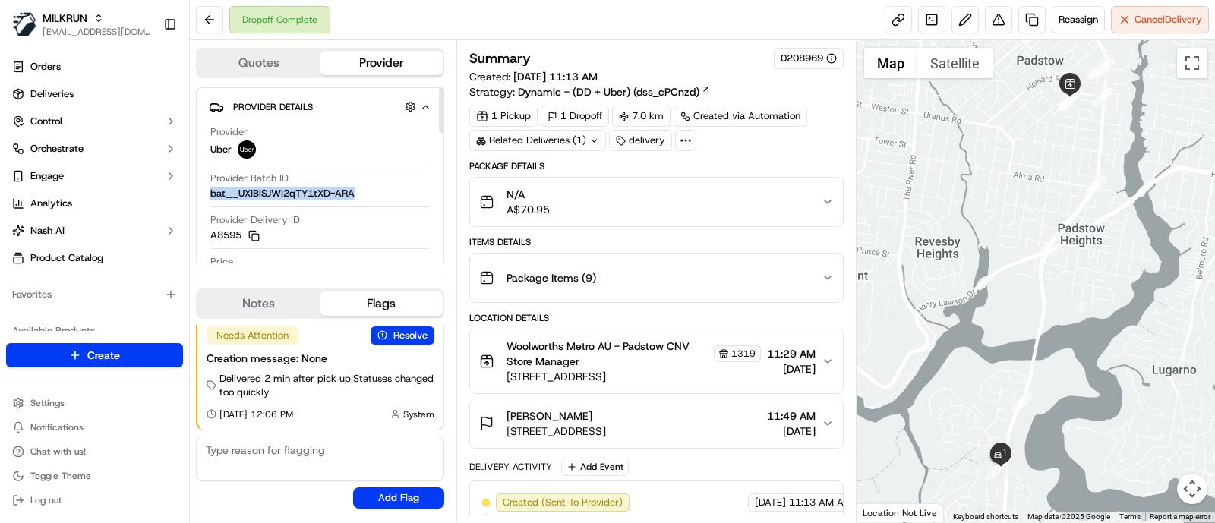
drag, startPoint x: 206, startPoint y: 191, endPoint x: 380, endPoint y: 203, distance: 174.3
click at [380, 203] on div "Provider Details Hidden ( 3 ) Provider Uber Provider Batch ID bat__UXIBlSJWI2qT…" at bounding box center [320, 213] width 248 height 253
copy span "bat__UXIBlSJWI2qTY1tXD-ARA"
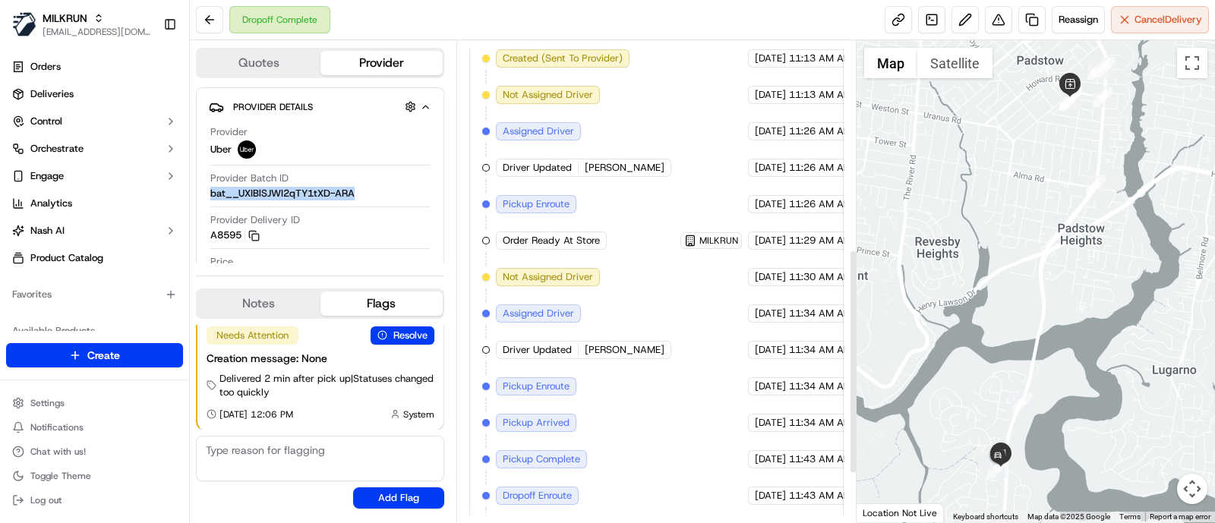
scroll to position [475, 0]
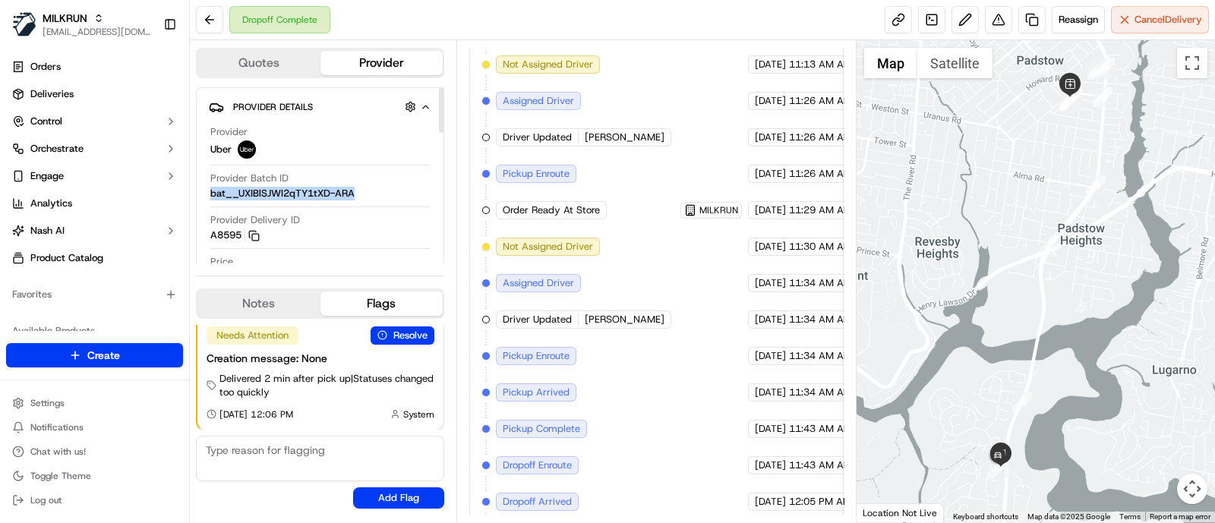
click at [366, 191] on div "Provider Batch ID bat__UXIBlSJWI2qTY1tXD-ARA" at bounding box center [319, 186] width 219 height 29
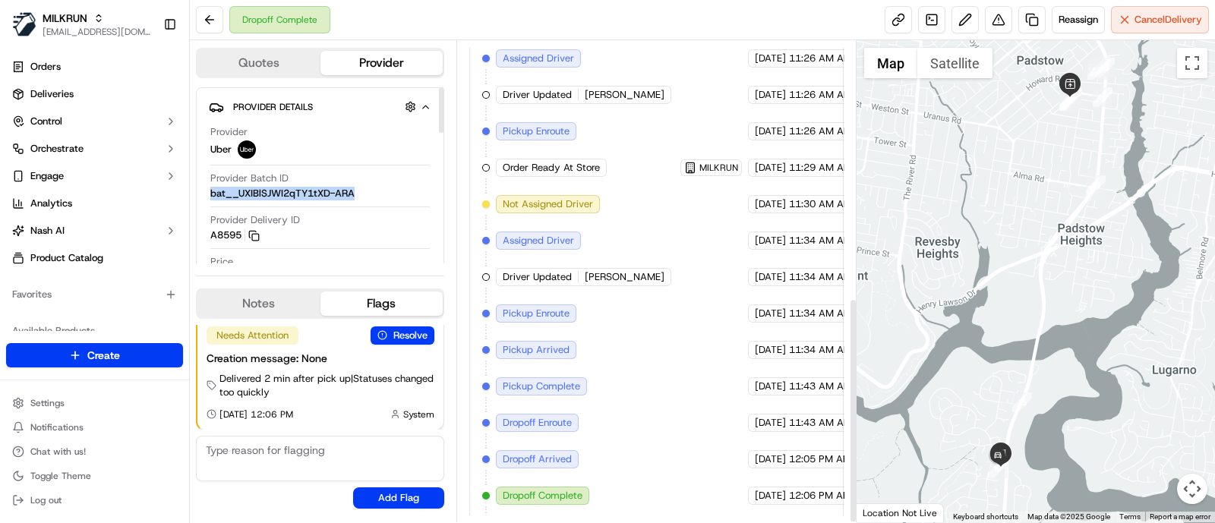
scroll to position [549, 0]
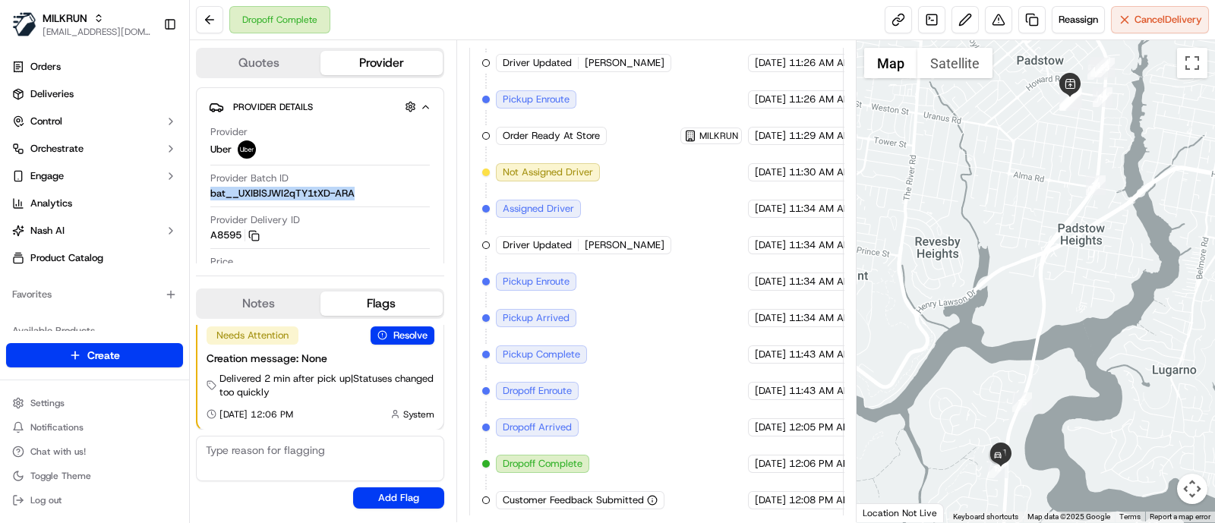
click at [1080, 149] on div at bounding box center [1036, 281] width 359 height 482
